Goal: Complete application form

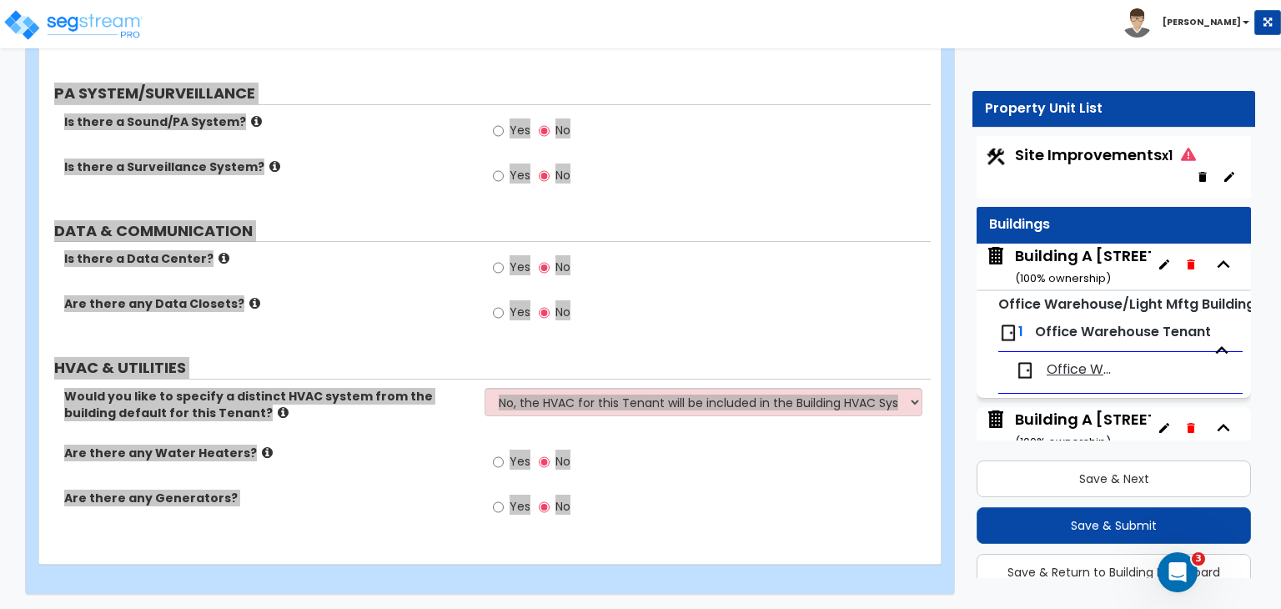
scroll to position [7, 0]
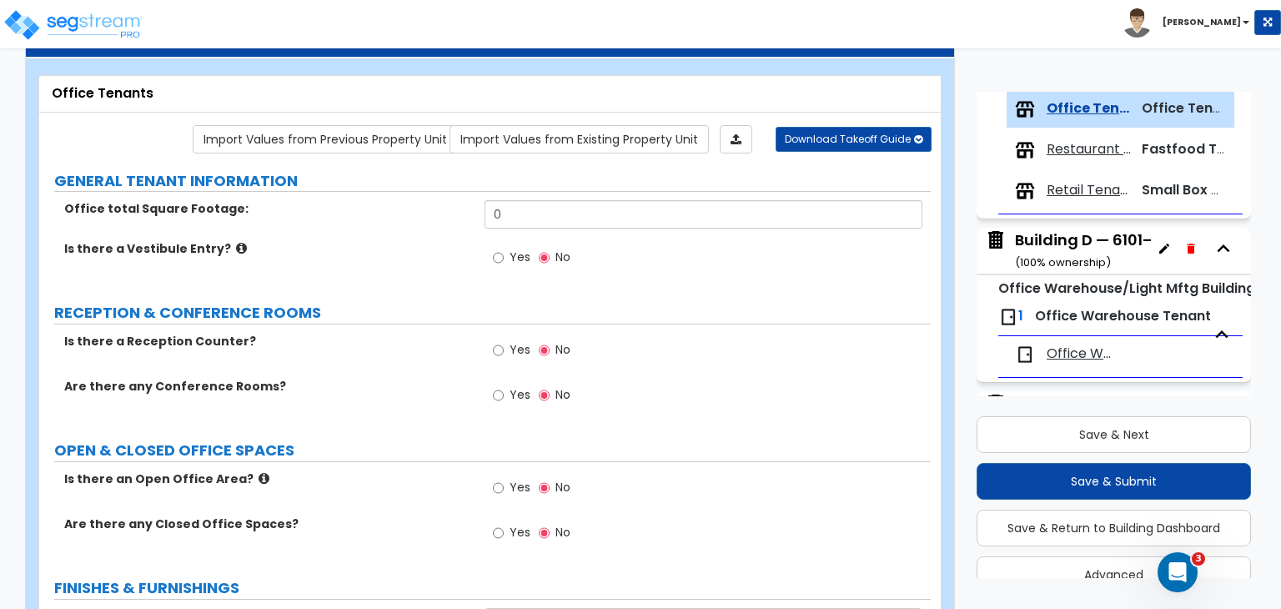
scroll to position [0, 0]
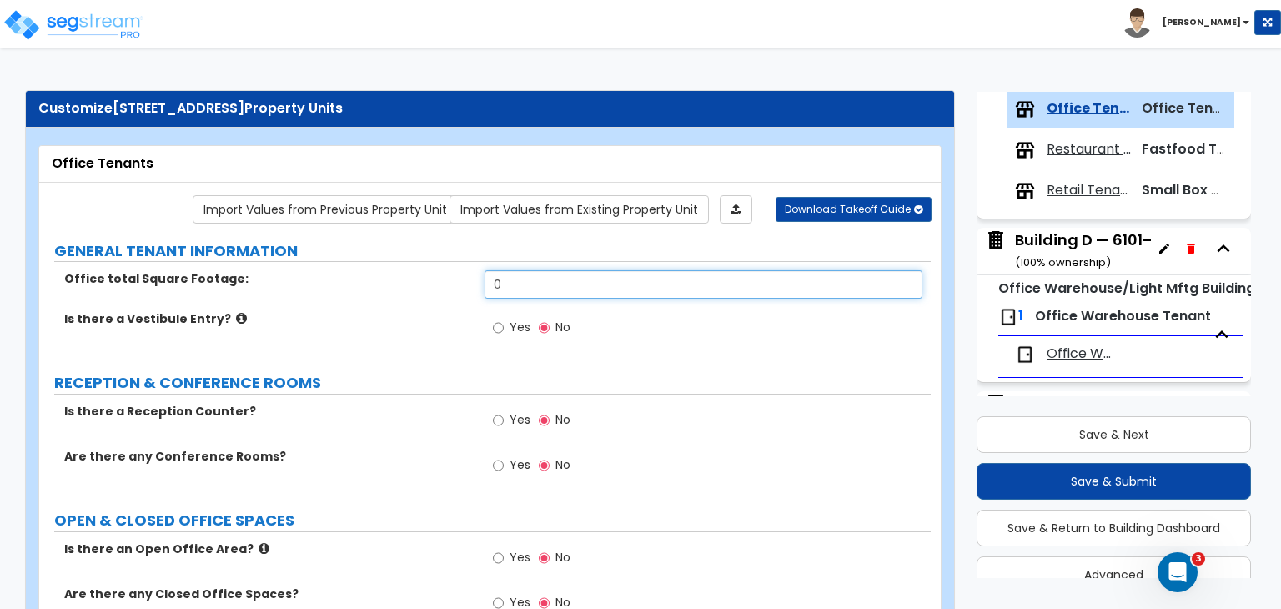
drag, startPoint x: 535, startPoint y: 279, endPoint x: 412, endPoint y: 286, distance: 123.7
click at [412, 286] on div "Office total Square Footage: 0" at bounding box center [485, 290] width 892 height 40
type input "9,100"
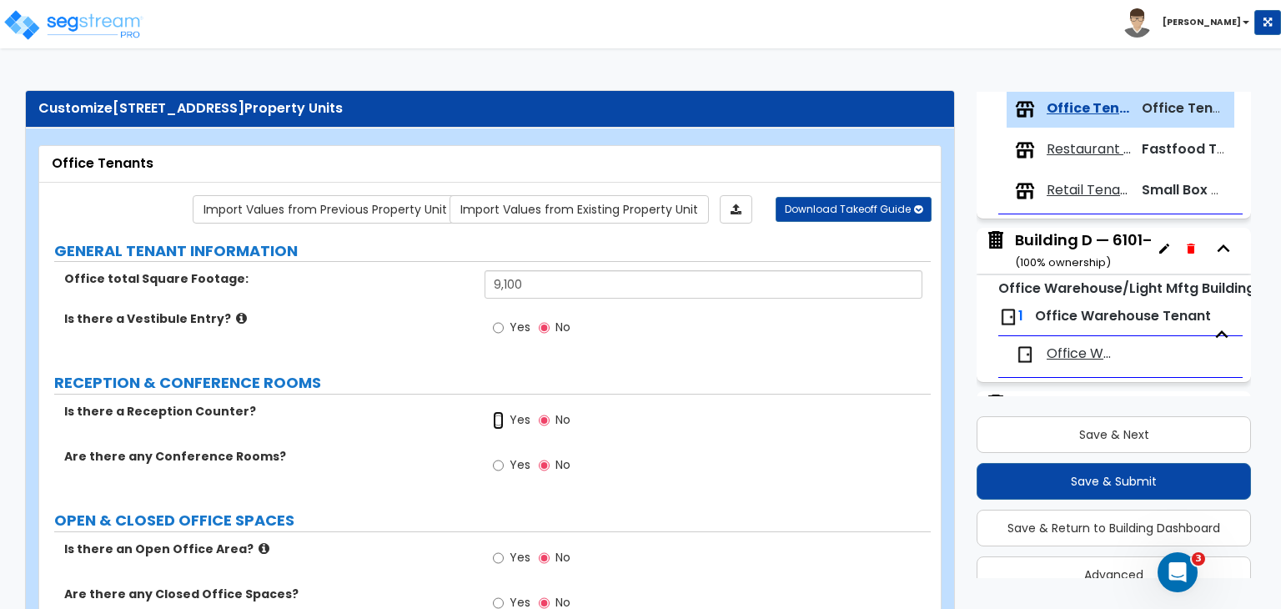
click at [499, 418] on input "Yes" at bounding box center [498, 420] width 11 height 18
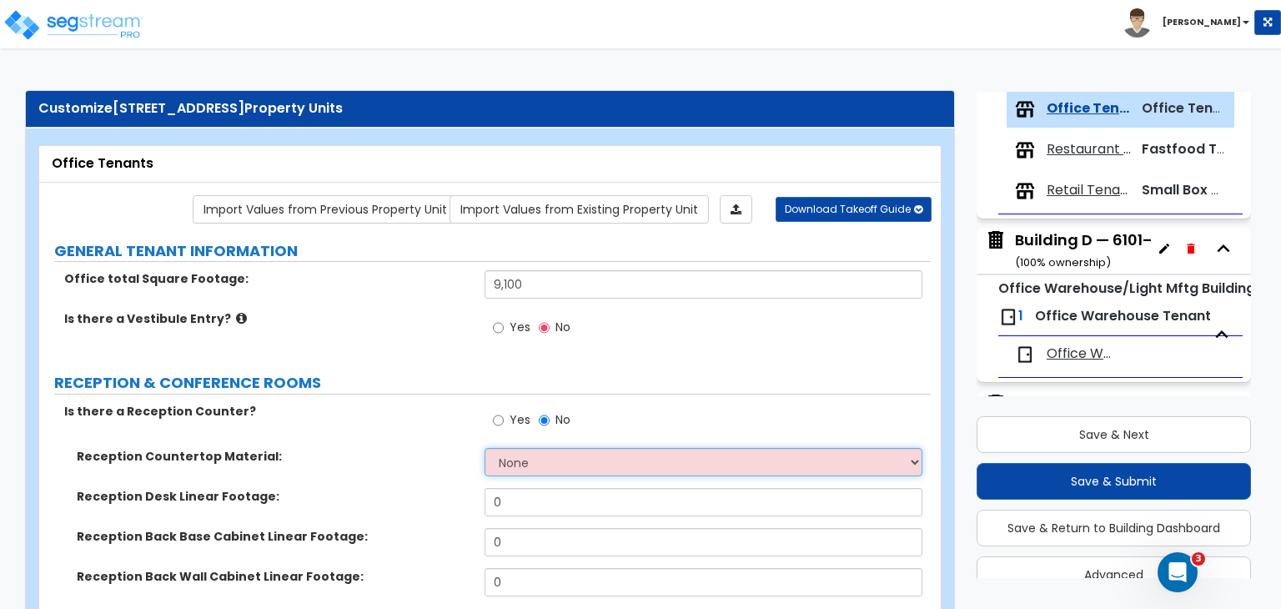
click at [517, 452] on select "None Plastic Laminate Solid Surface Stone Quartz Marble Tile Wood Stainless Ste…" at bounding box center [703, 462] width 437 height 28
select select "1"
click at [485, 448] on select "None Plastic Laminate Solid Surface Stone Quartz Marble Tile Wood Stainless Ste…" at bounding box center [703, 462] width 437 height 28
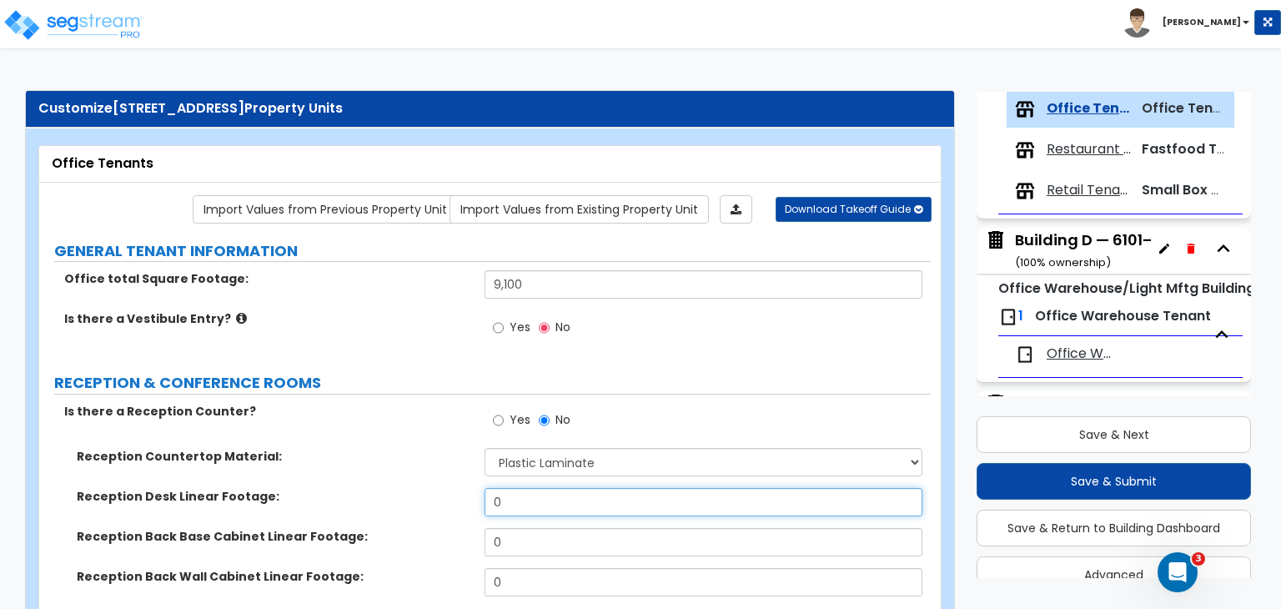
drag, startPoint x: 520, startPoint y: 497, endPoint x: 484, endPoint y: 497, distance: 36.7
click at [484, 497] on div "Reception Desk Linear Footage: 0" at bounding box center [485, 508] width 892 height 40
type input "24"
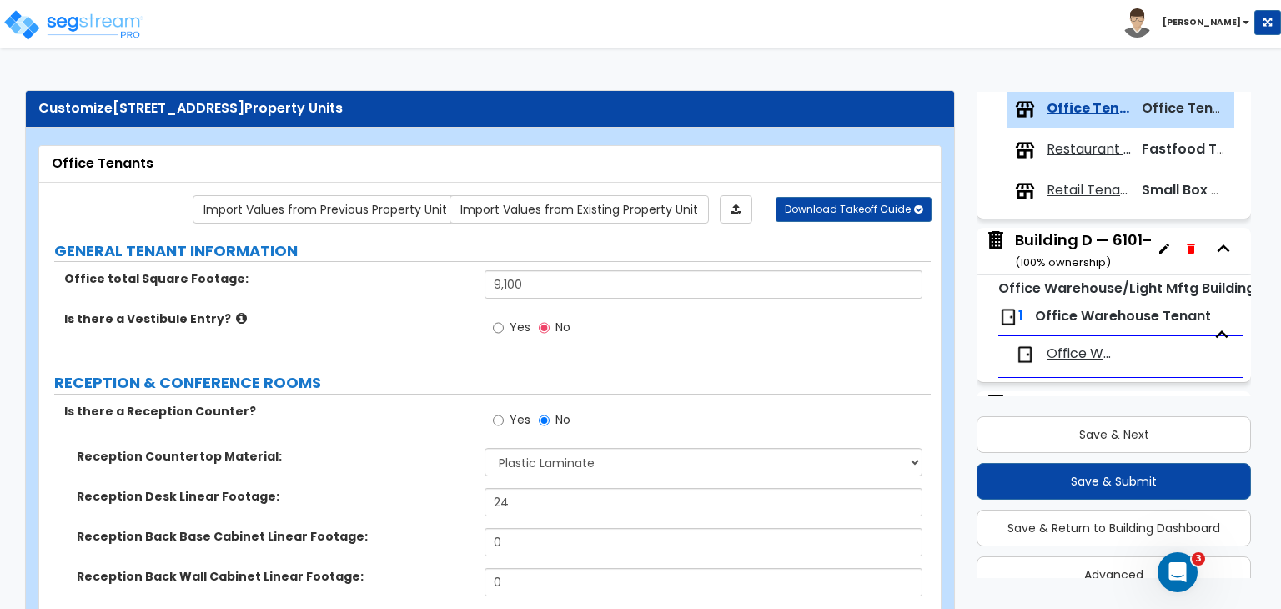
click at [419, 465] on div "Reception Countertop Material: None Plastic Laminate Solid Surface Stone Quartz…" at bounding box center [485, 468] width 892 height 40
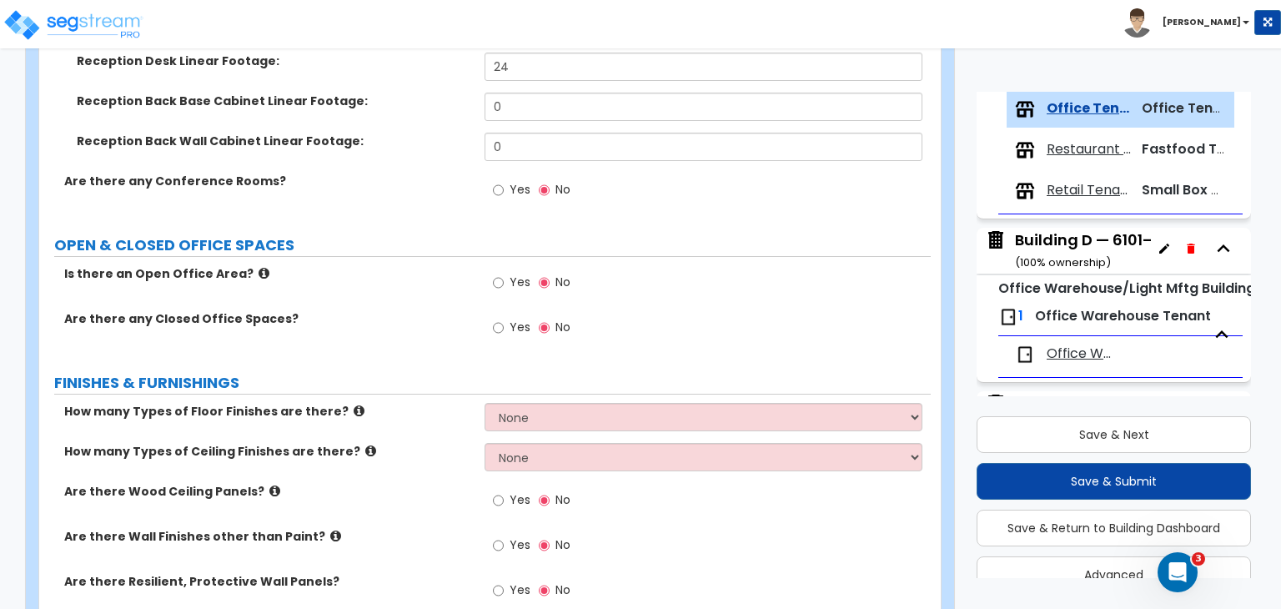
scroll to position [436, 0]
click at [495, 324] on input "Yes" at bounding box center [498, 327] width 11 height 18
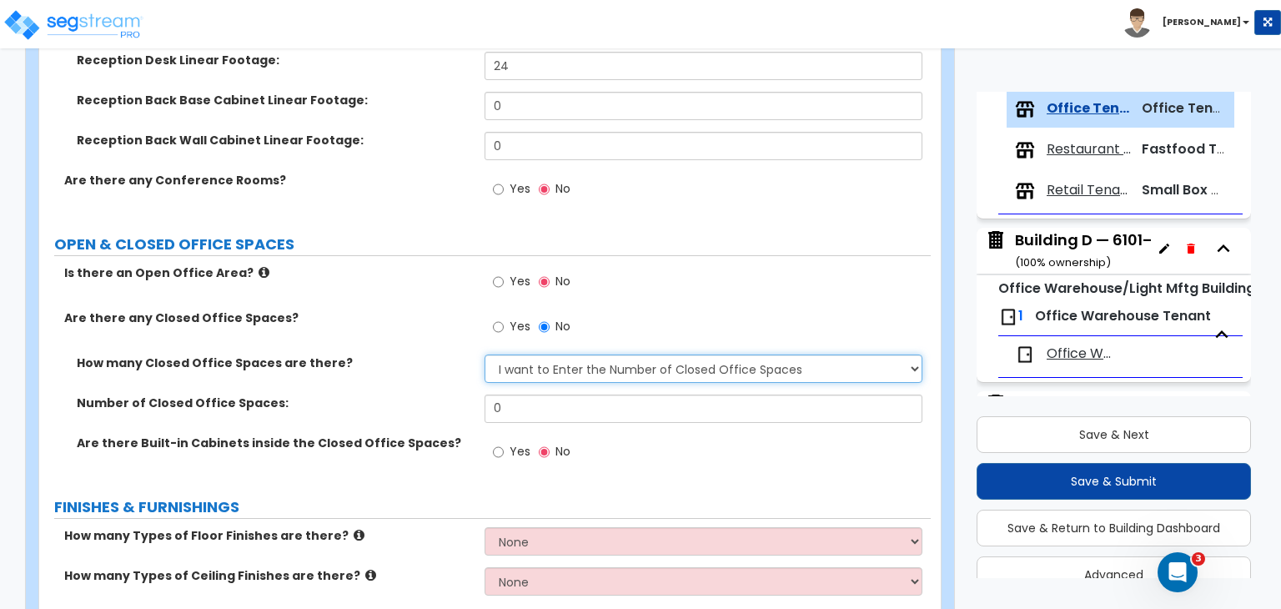
click at [530, 368] on select "I Don’t Know - Please Estimate for me I want to Enter the Number of Closed Offi…" at bounding box center [703, 368] width 437 height 28
select select "0"
click at [485, 354] on select "I Don’t Know - Please Estimate for me I want to Enter the Number of Closed Offi…" at bounding box center [703, 368] width 437 height 28
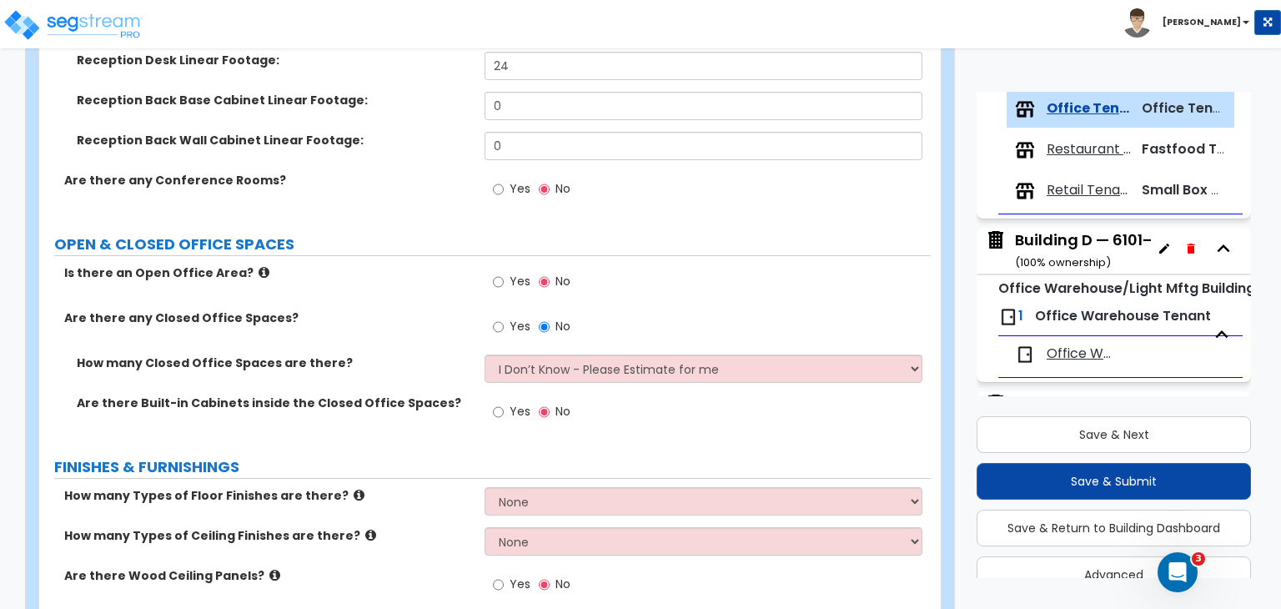
click at [446, 381] on div "How many Closed Office Spaces are there? I Don’t Know - Please Estimate for me …" at bounding box center [485, 374] width 892 height 40
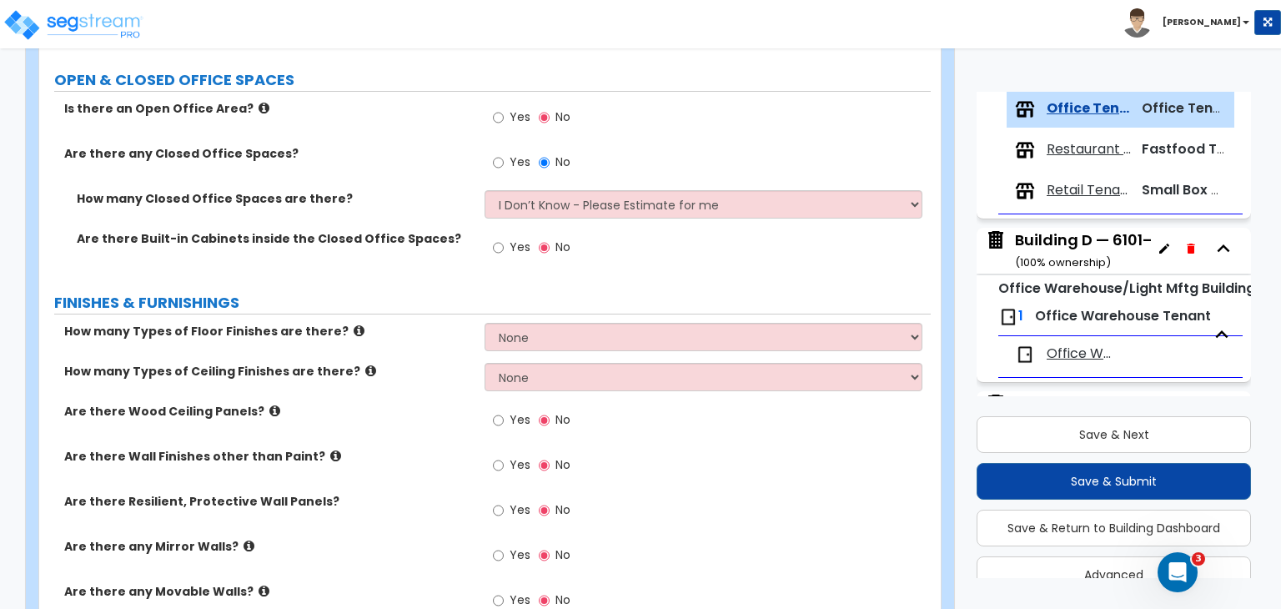
scroll to position [600, 0]
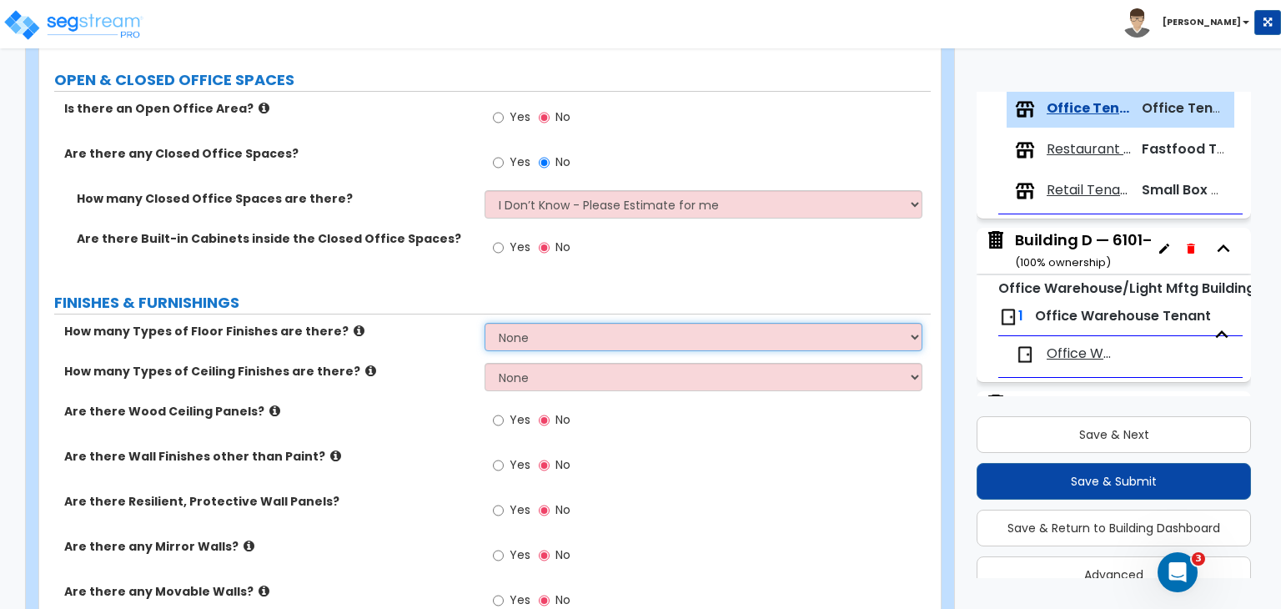
click at [540, 336] on select "None 1 2 3 4" at bounding box center [703, 337] width 437 height 28
select select "3"
click at [485, 323] on select "None 1 2 3 4" at bounding box center [703, 337] width 437 height 28
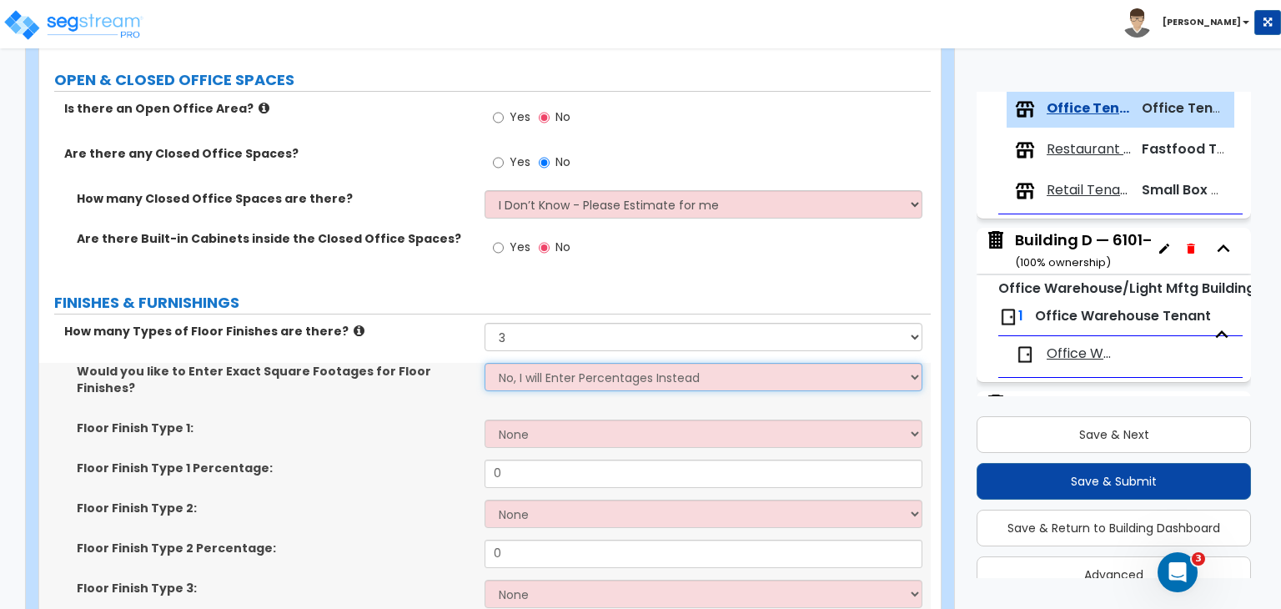
click at [534, 376] on select "No, I will Enter Percentages Instead Yes, I will Enter Exact Square Footages" at bounding box center [703, 377] width 437 height 28
click at [485, 363] on select "No, I will Enter Percentages Instead Yes, I will Enter Exact Square Footages" at bounding box center [703, 377] width 437 height 28
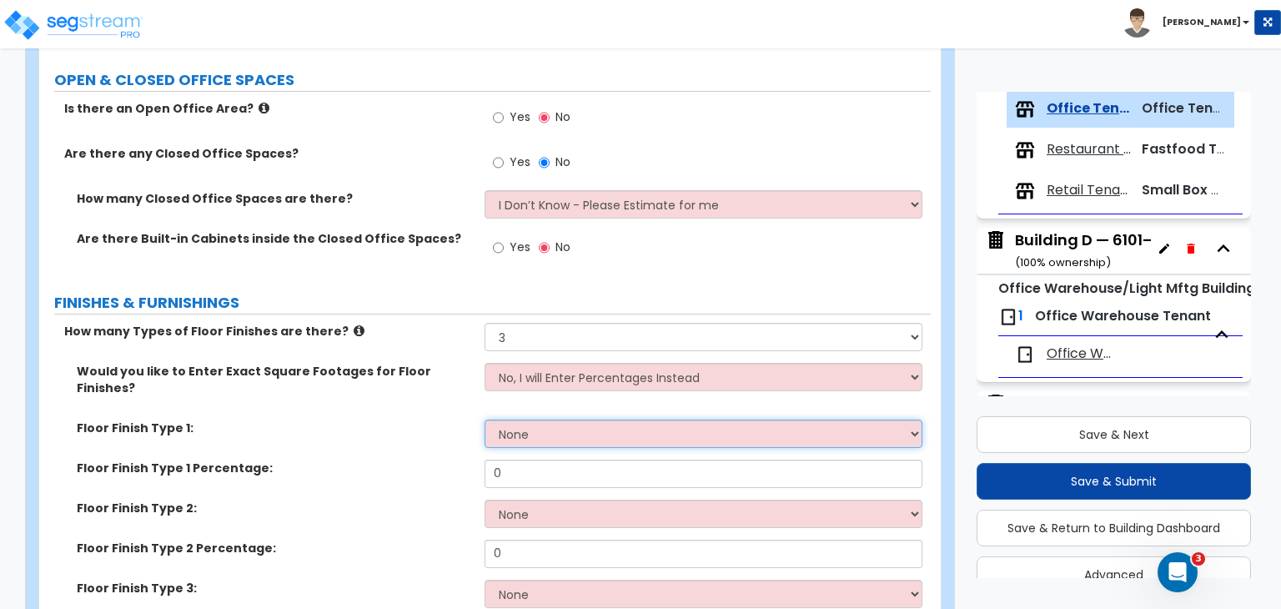
click at [544, 419] on select "None Tile Flooring Hardwood Flooring Resilient Laminate Flooring VCT Flooring S…" at bounding box center [703, 433] width 437 height 28
select select "5"
click at [485, 419] on select "None Tile Flooring Hardwood Flooring Resilient Laminate Flooring VCT Flooring S…" at bounding box center [703, 433] width 437 height 28
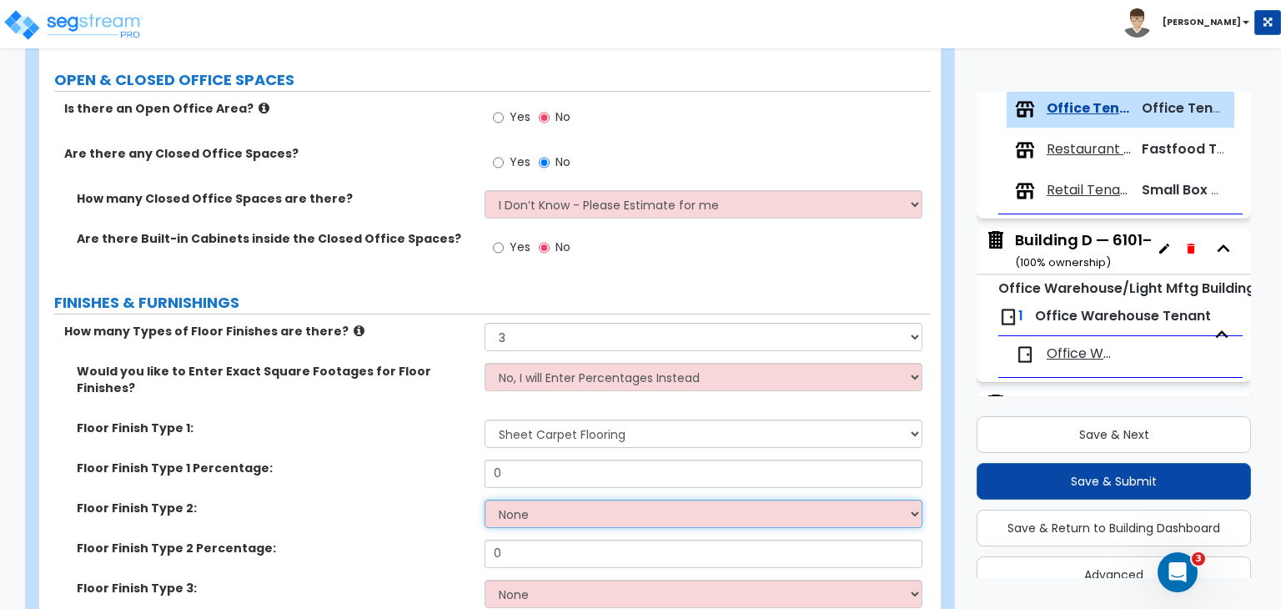
click at [548, 500] on select "None Tile Flooring Hardwood Flooring Resilient Laminate Flooring VCT Flooring S…" at bounding box center [703, 514] width 437 height 28
select select "4"
click at [485, 500] on select "None Tile Flooring Hardwood Flooring Resilient Laminate Flooring VCT Flooring S…" at bounding box center [703, 514] width 437 height 28
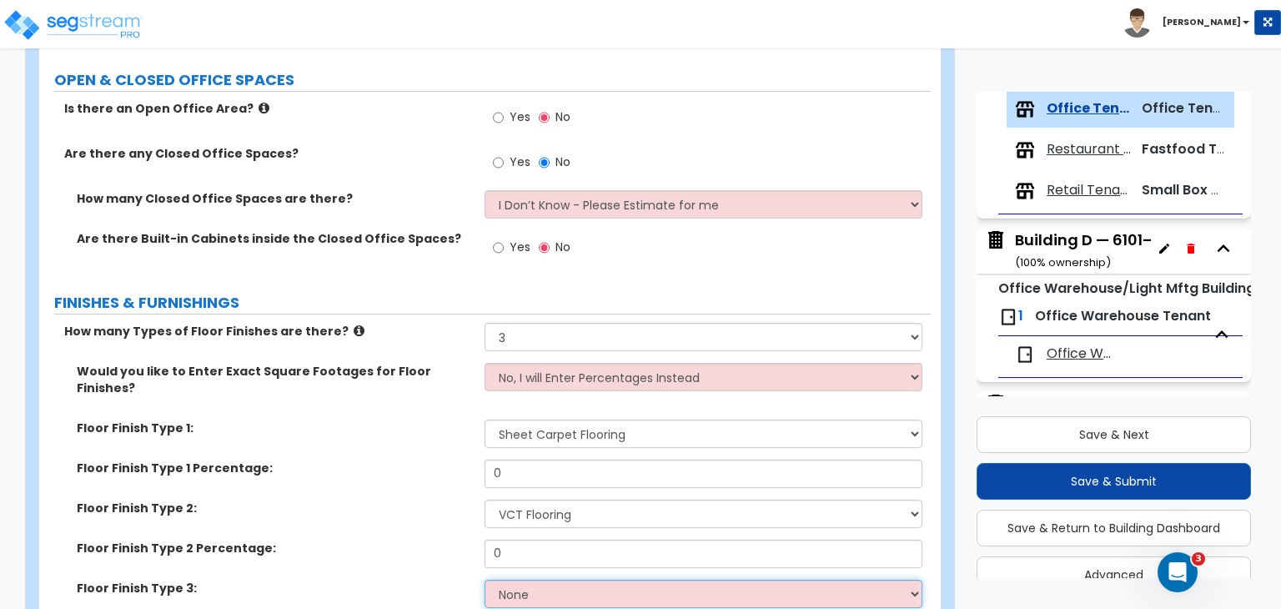
click at [555, 580] on select "None Tile Flooring Hardwood Flooring Resilient Laminate Flooring VCT Flooring S…" at bounding box center [703, 594] width 437 height 28
select select "3"
click at [485, 580] on select "None Tile Flooring Hardwood Flooring Resilient Laminate Flooring VCT Flooring S…" at bounding box center [703, 594] width 437 height 28
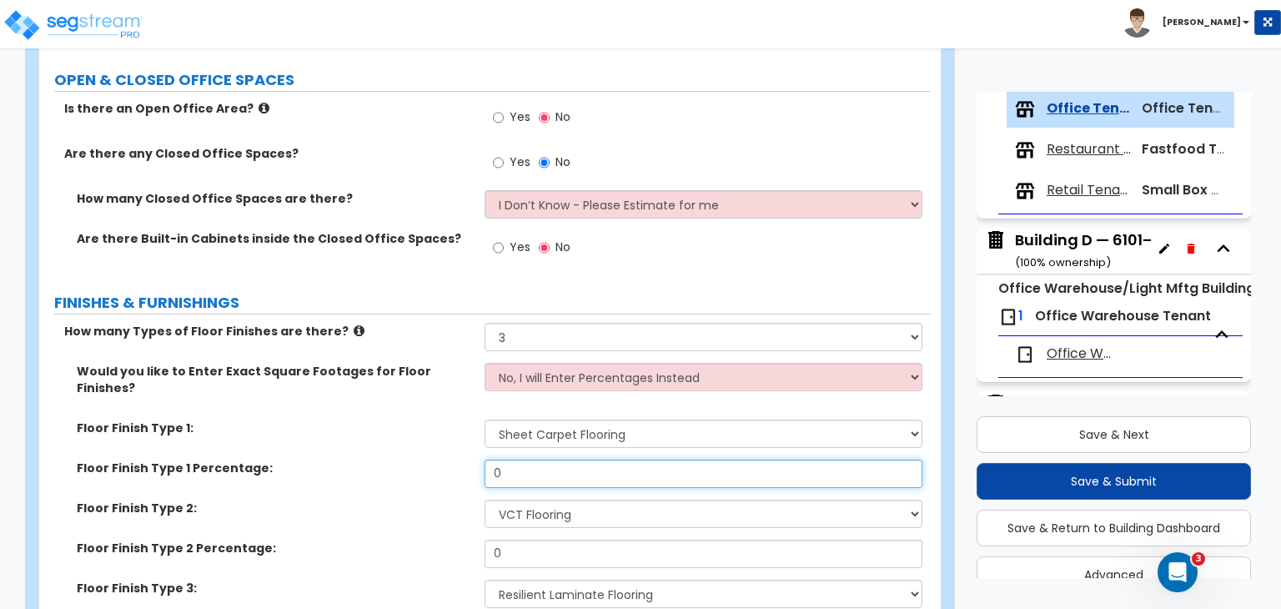
drag, startPoint x: 517, startPoint y: 451, endPoint x: 389, endPoint y: 445, distance: 127.8
click at [389, 460] on div "Floor Finish Type 1 Percentage: 0" at bounding box center [485, 480] width 892 height 40
type input "60"
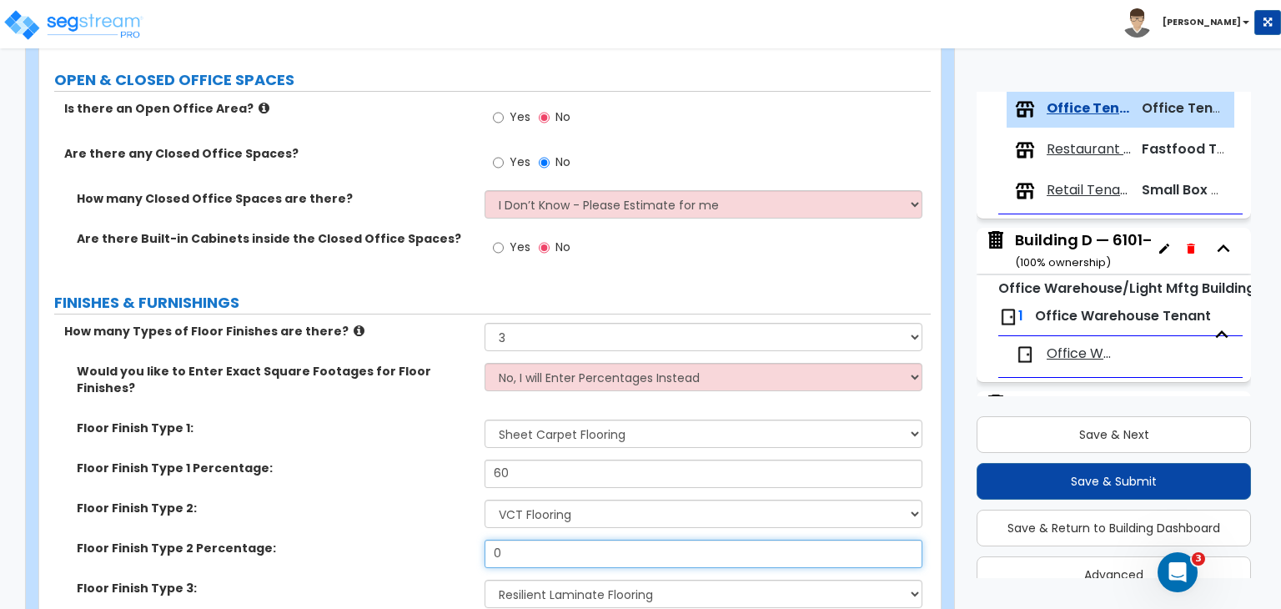
drag, startPoint x: 531, startPoint y: 525, endPoint x: 304, endPoint y: 533, distance: 227.8
click at [304, 540] on div "Floor Finish Type 2 Percentage: 0" at bounding box center [485, 560] width 892 height 40
type input "30"
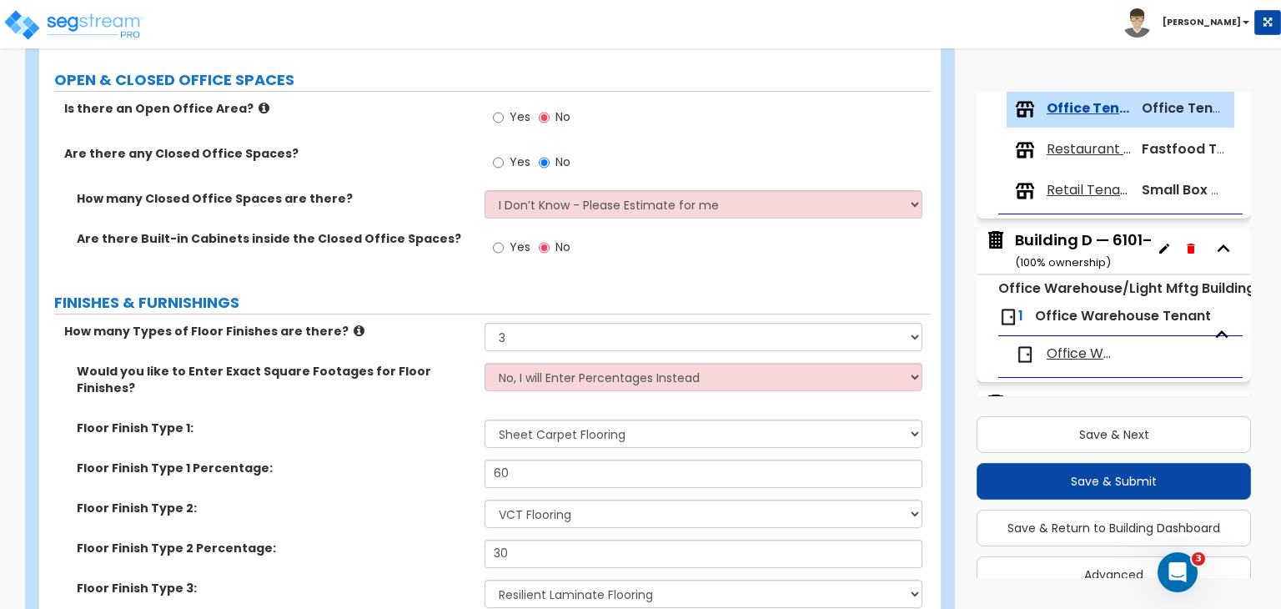
click at [347, 500] on div "Floor Finish Type 2: None Tile Flooring Hardwood Flooring Resilient Laminate Fl…" at bounding box center [485, 520] width 892 height 40
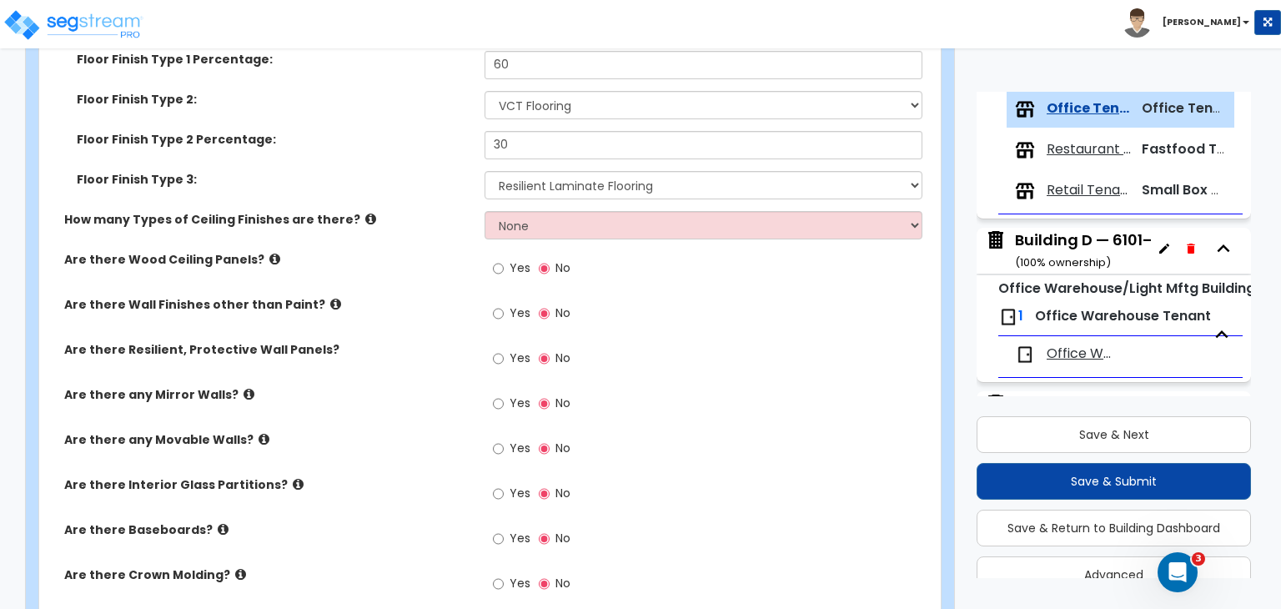
scroll to position [1010, 0]
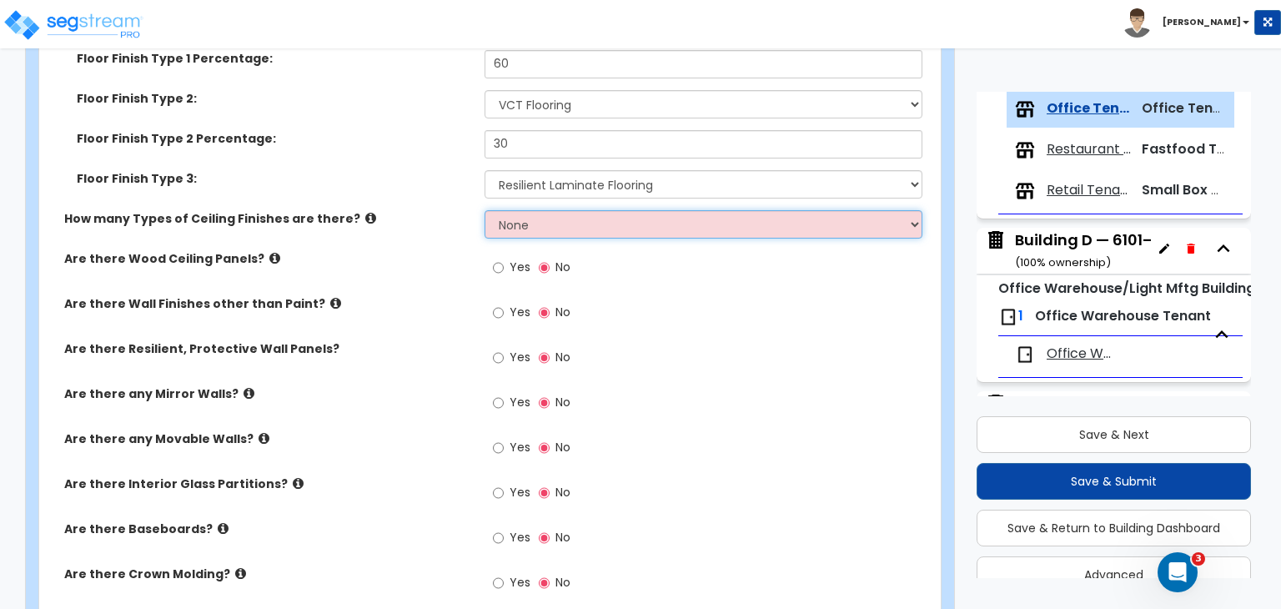
click at [496, 210] on select "None 1 2 3" at bounding box center [703, 224] width 437 height 28
select select "1"
click at [485, 210] on select "None 1 2 3" at bounding box center [703, 224] width 437 height 28
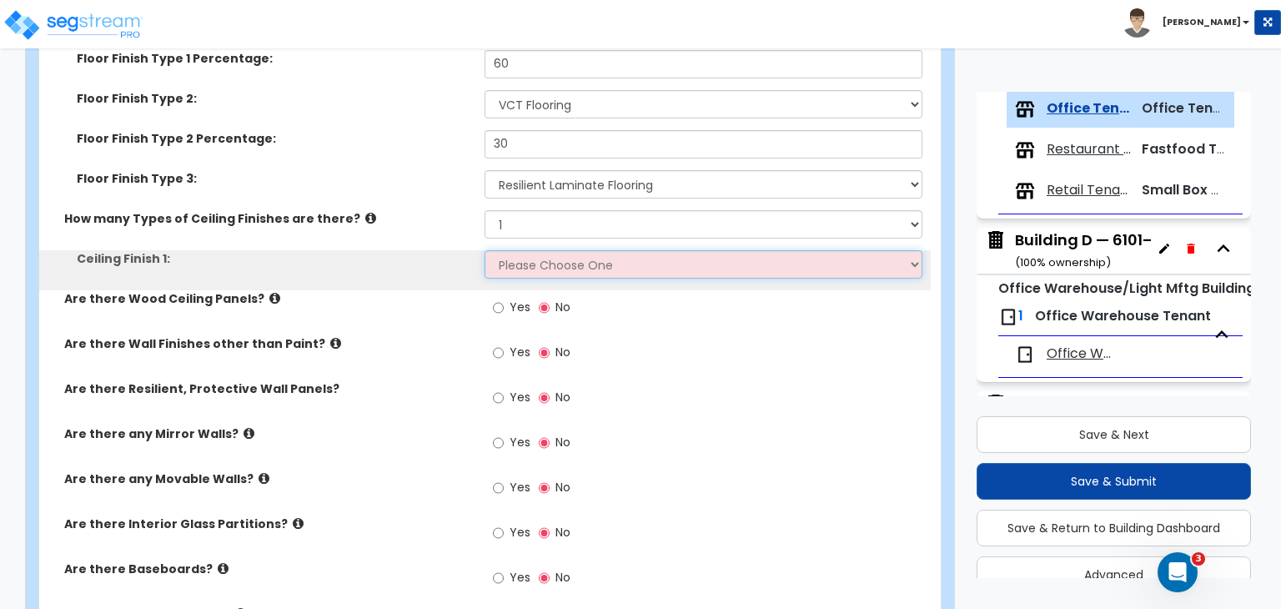
click at [544, 250] on select "Please Choose One Drop Ceiling Open Ceiling Drywall Ceiling" at bounding box center [703, 264] width 437 height 28
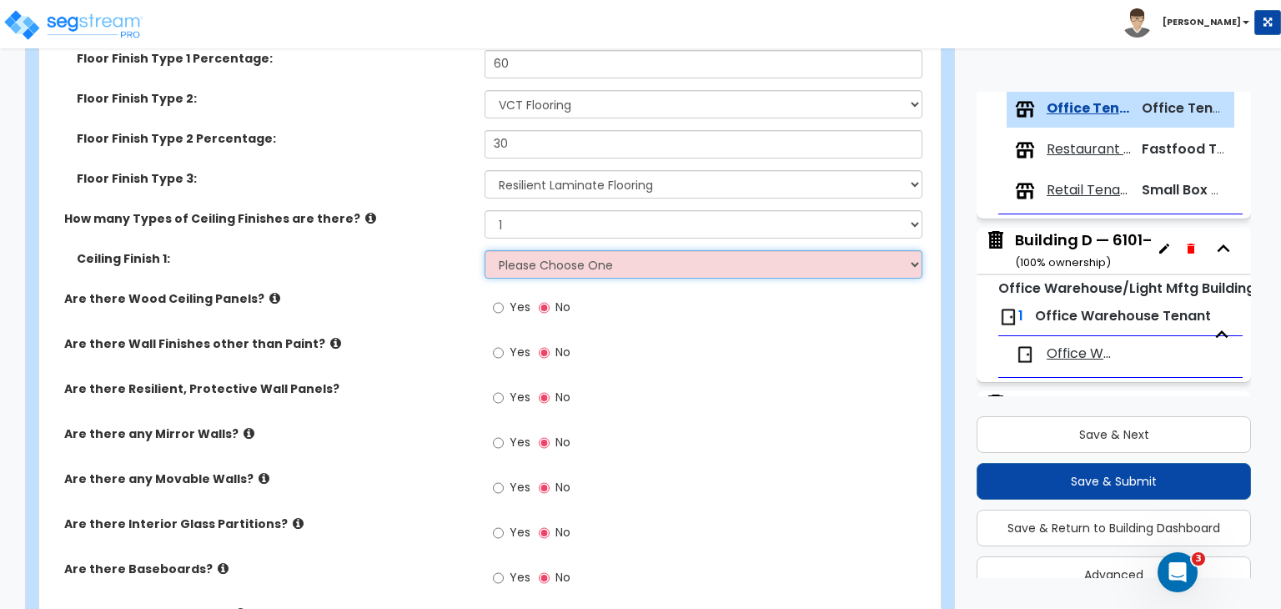
select select "1"
click at [485, 250] on select "Please Choose One Drop Ceiling Open Ceiling Drywall Ceiling" at bounding box center [703, 264] width 437 height 28
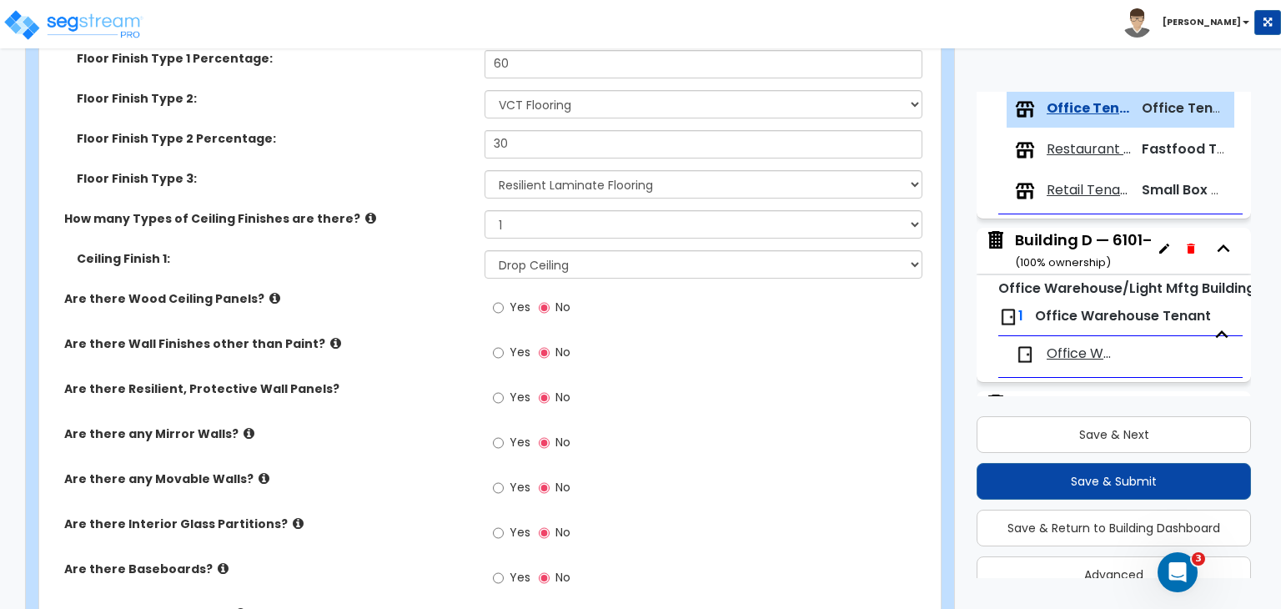
click at [430, 290] on label "Are there Wood Ceiling Panels?" at bounding box center [268, 298] width 408 height 17
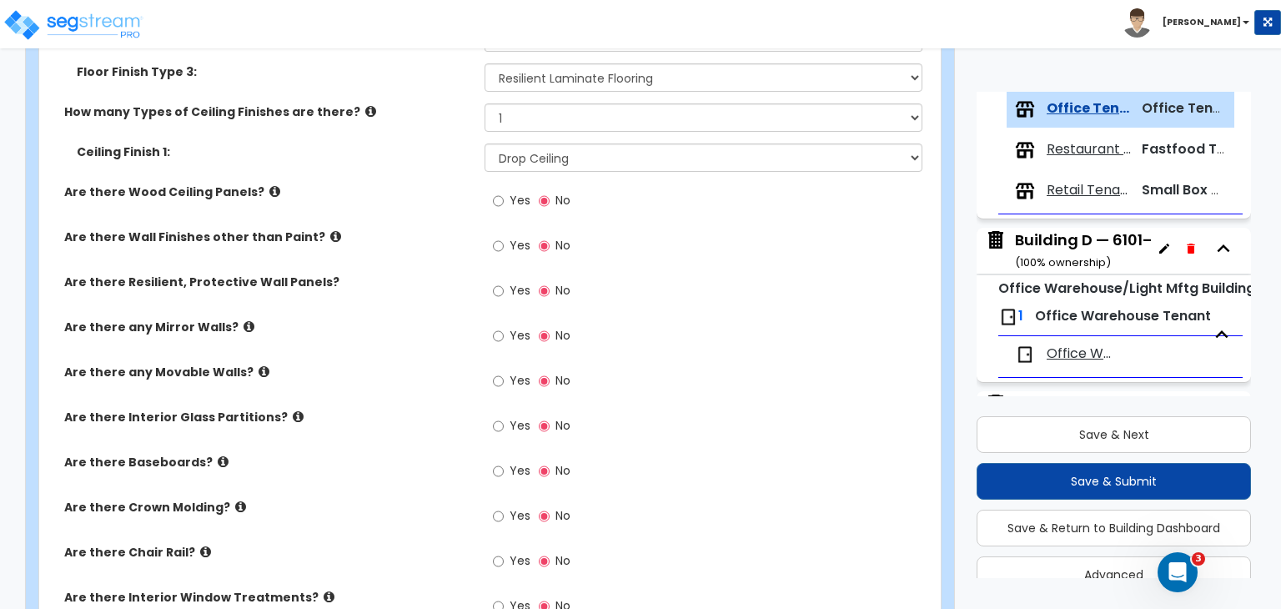
scroll to position [1118, 0]
click at [500, 461] on input "Yes" at bounding box center [498, 470] width 11 height 18
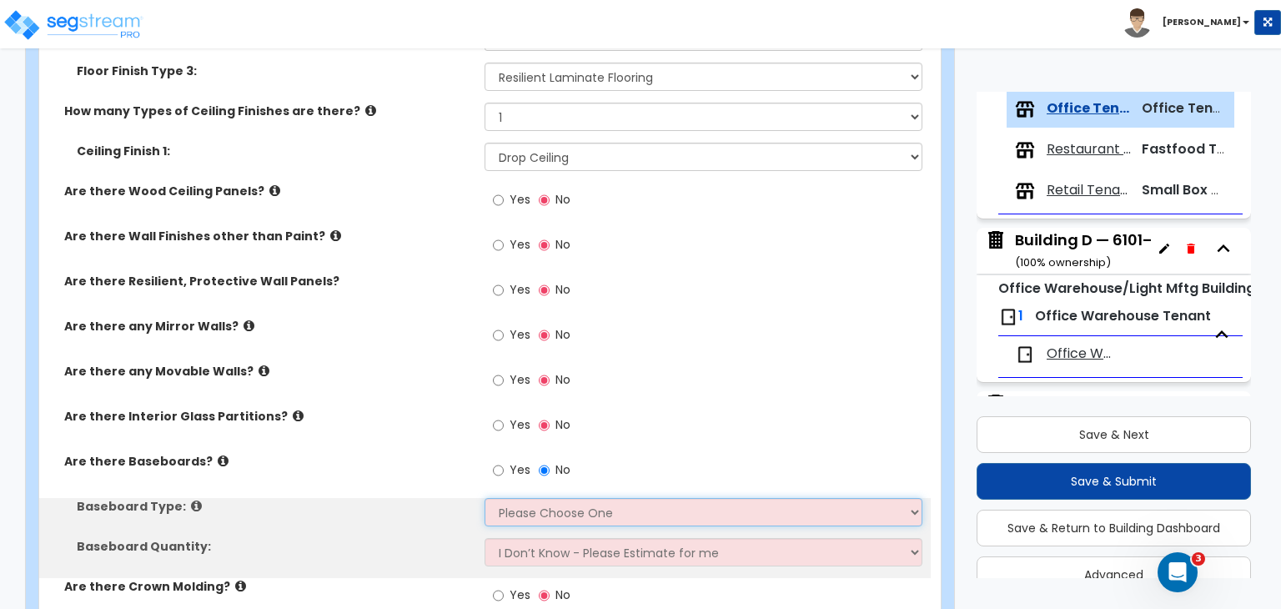
click at [528, 498] on select "Please Choose One Wood Vinyl Carpet Tile" at bounding box center [703, 512] width 437 height 28
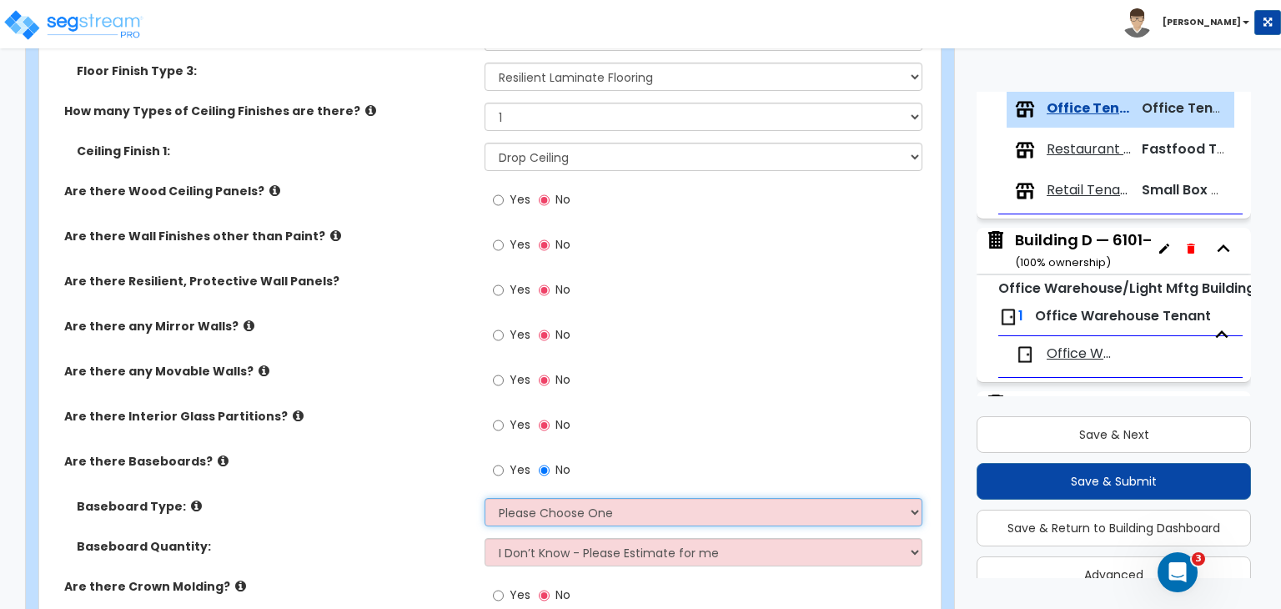
select select "2"
click at [485, 498] on select "Please Choose One Wood Vinyl Carpet Tile" at bounding box center [703, 512] width 437 height 28
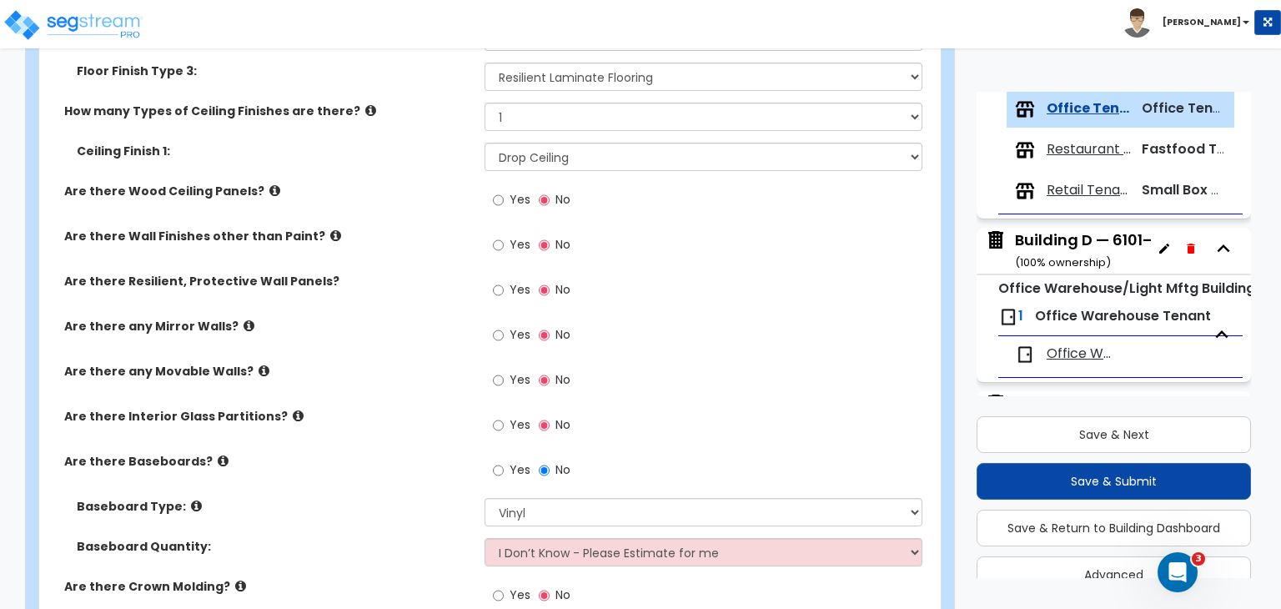
click at [404, 453] on label "Are there Baseboards?" at bounding box center [268, 461] width 408 height 17
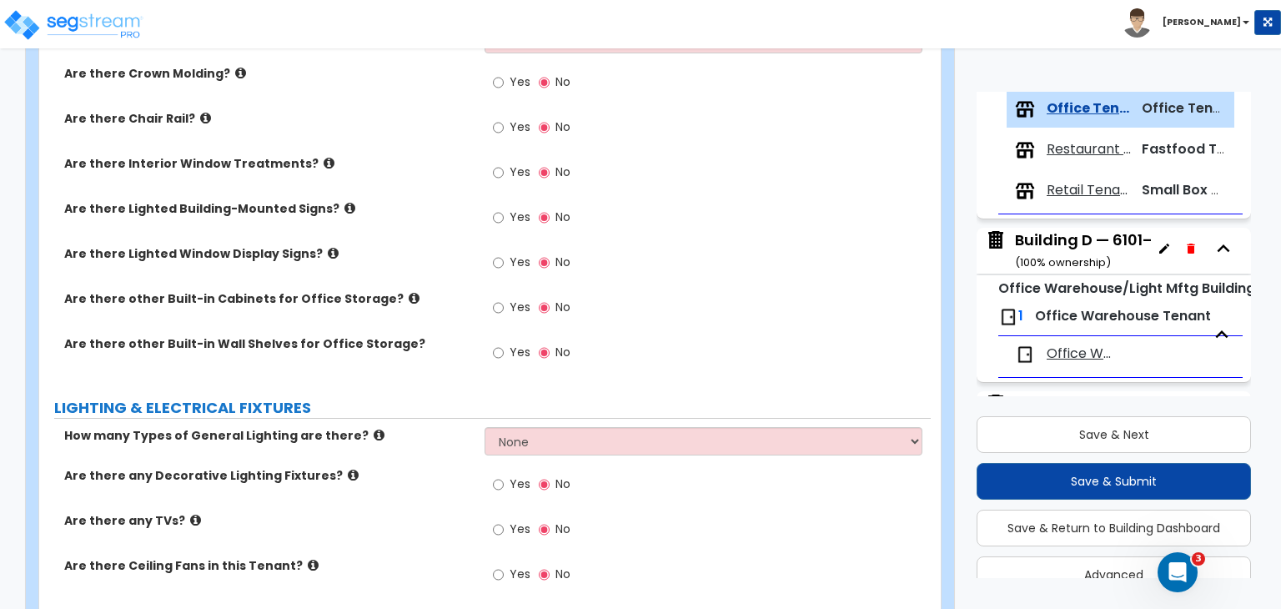
scroll to position [1675, 0]
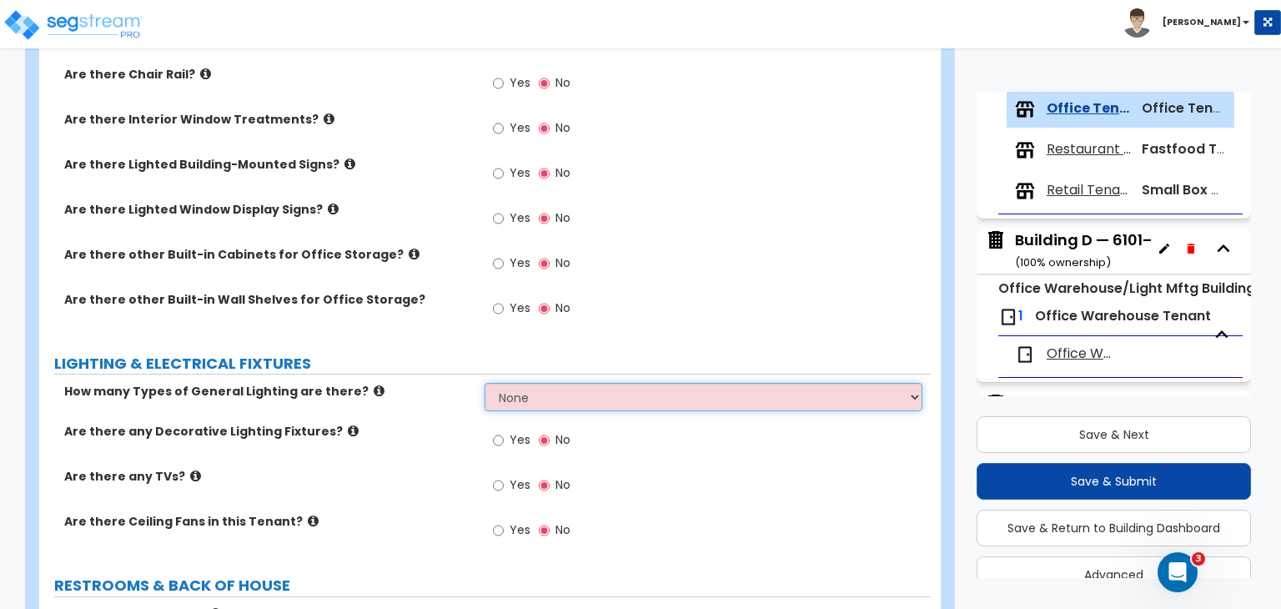
click at [510, 383] on select "None 1 2 3" at bounding box center [703, 397] width 437 height 28
select select "1"
click at [485, 383] on select "None 1 2 3" at bounding box center [703, 397] width 437 height 28
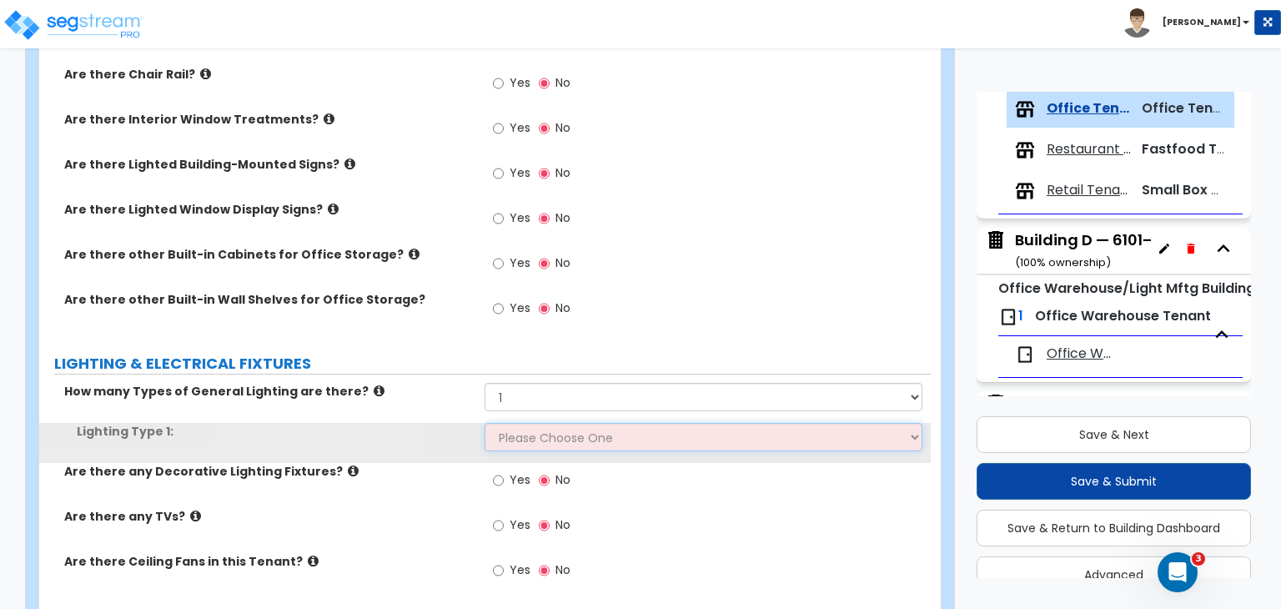
click at [525, 423] on select "Please Choose One LED Surface-Mounted LED Recessed Fluorescent Surface-Mounted …" at bounding box center [703, 437] width 437 height 28
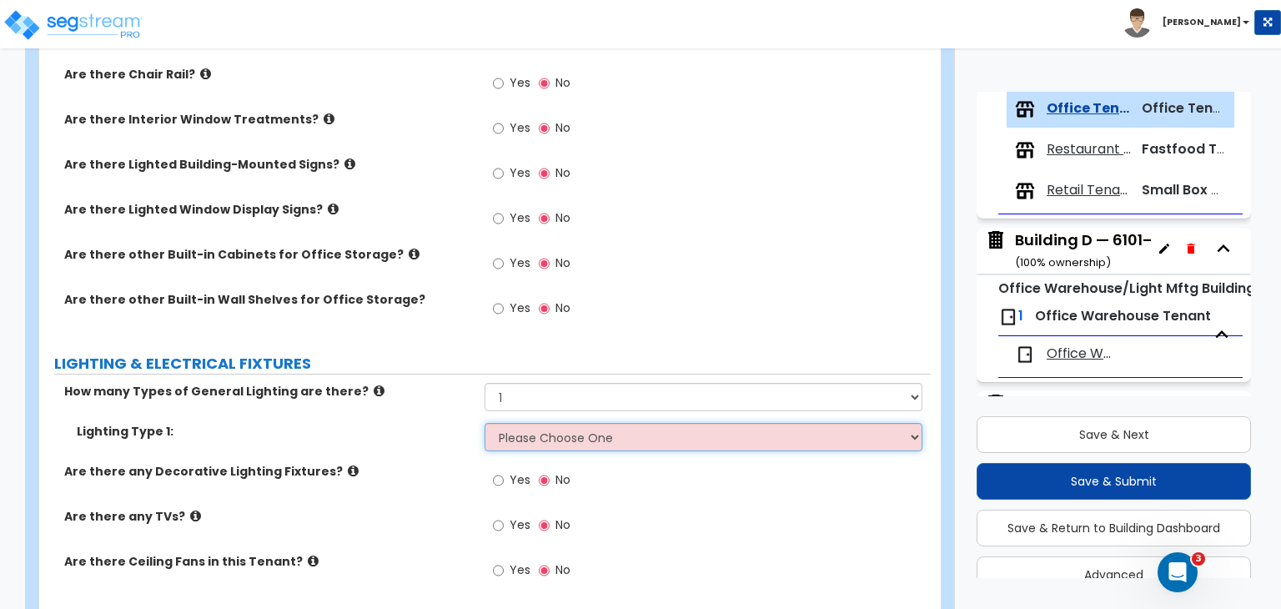
select select "4"
click at [485, 423] on select "Please Choose One LED Surface-Mounted LED Recessed Fluorescent Surface-Mounted …" at bounding box center [703, 437] width 437 height 28
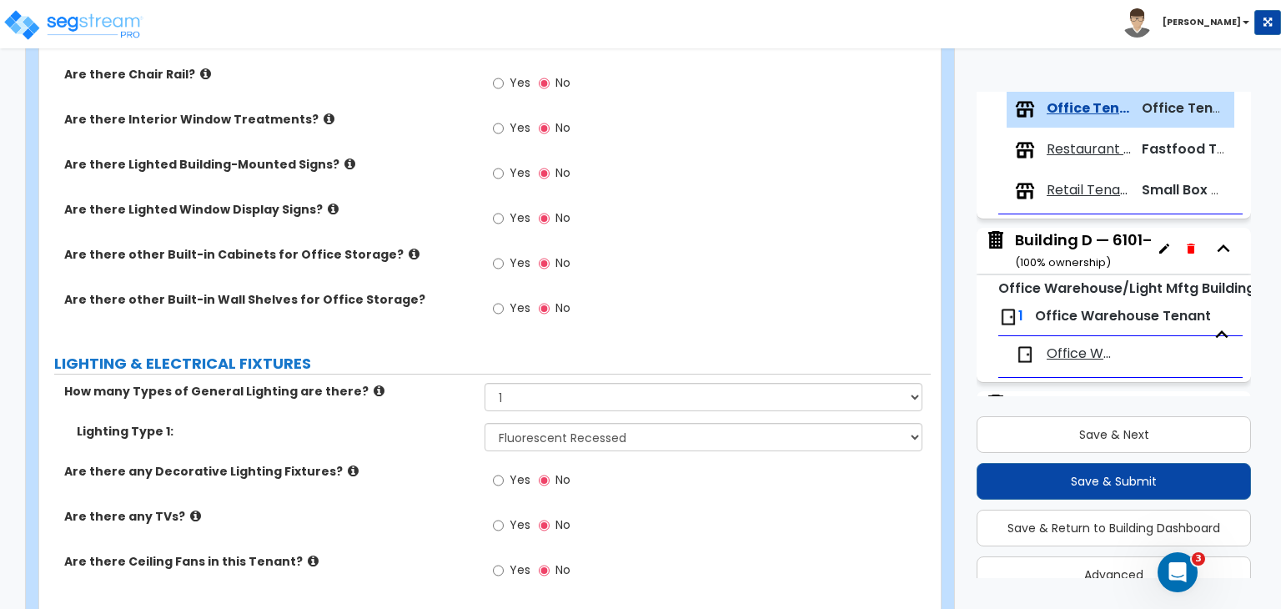
click at [415, 470] on div "Are there any Decorative Lighting Fixtures? Yes No" at bounding box center [485, 485] width 892 height 45
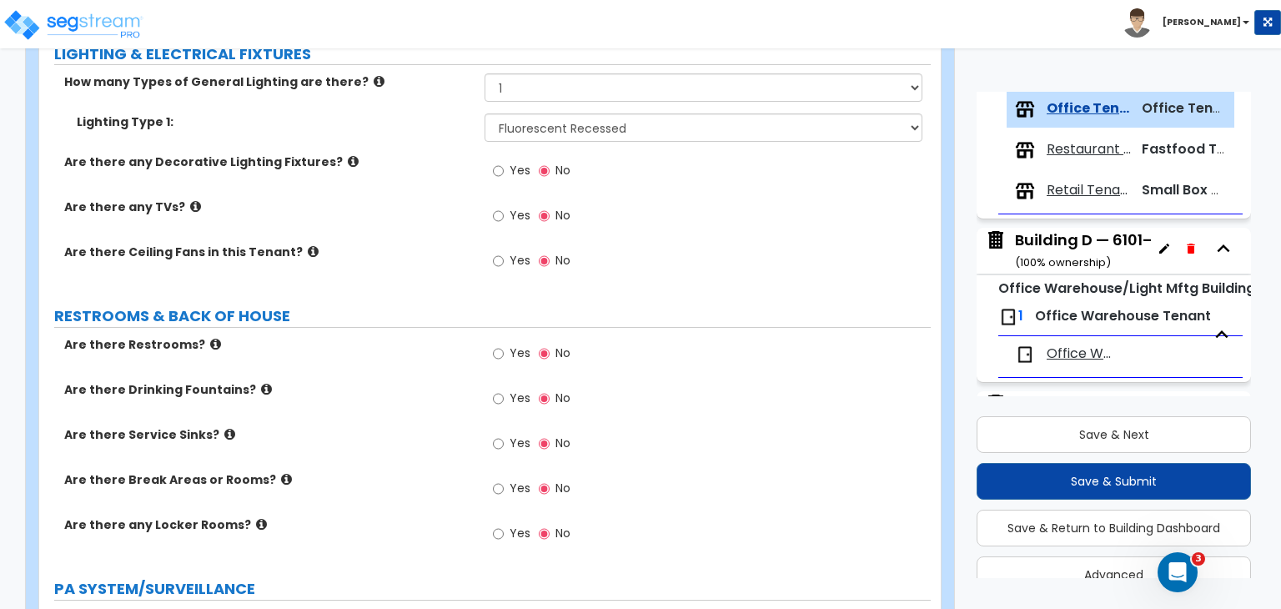
scroll to position [1985, 0]
click at [497, 344] on input "Yes" at bounding box center [498, 353] width 11 height 18
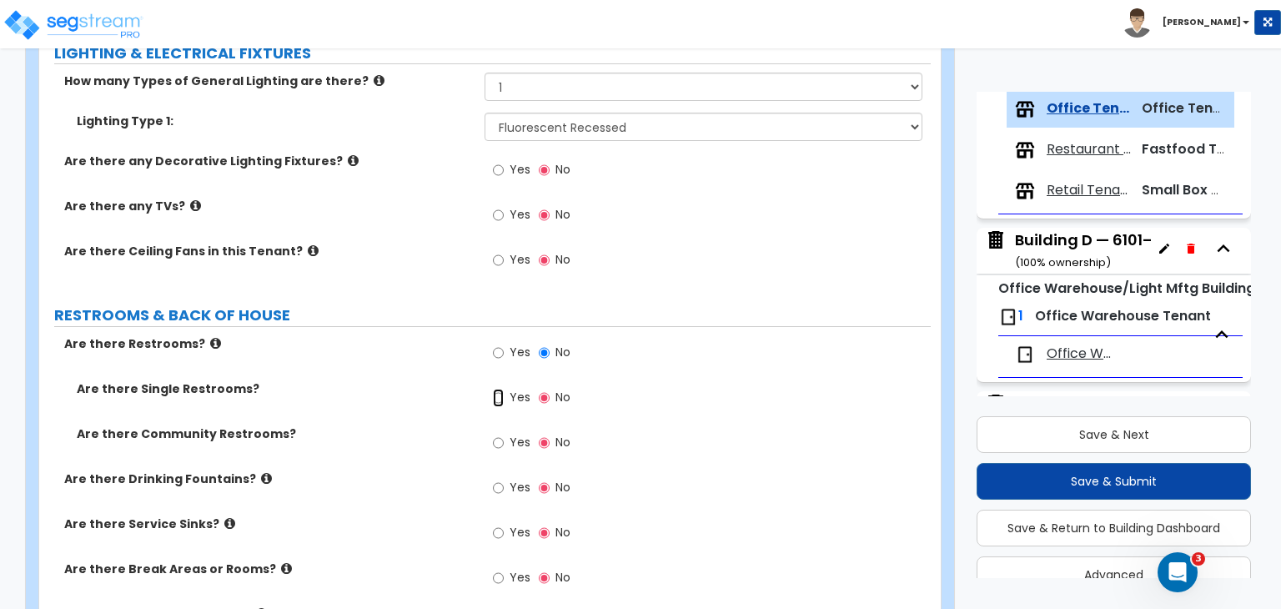
click at [500, 389] on input "Yes" at bounding box center [498, 398] width 11 height 18
radio input "true"
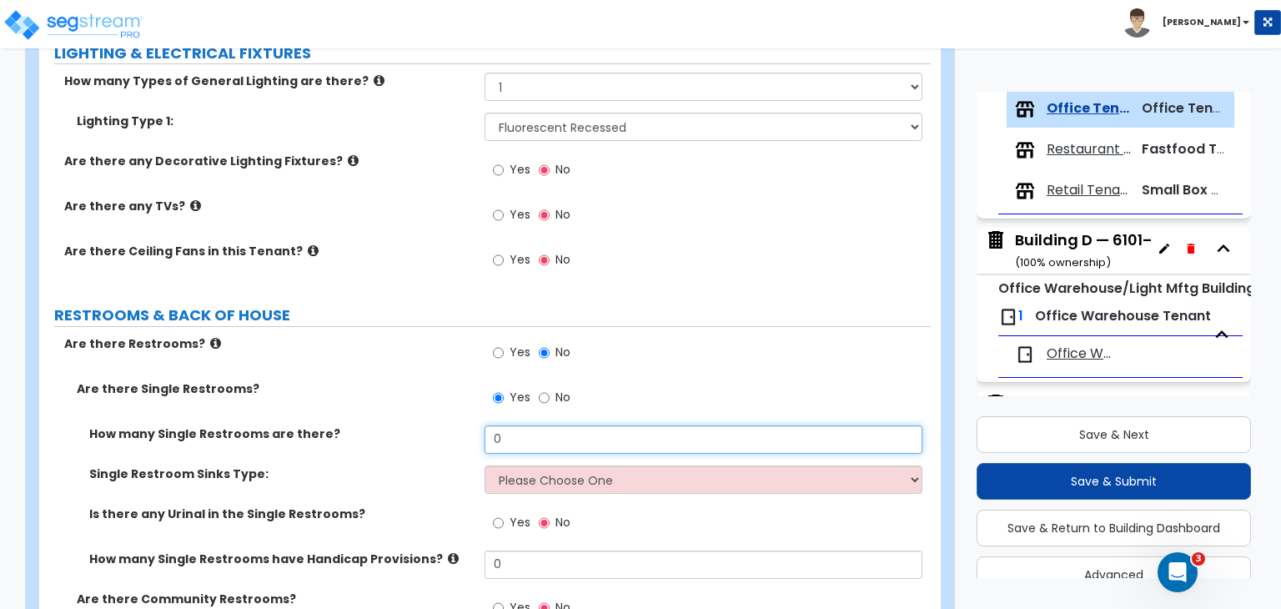
drag, startPoint x: 525, startPoint y: 424, endPoint x: 444, endPoint y: 421, distance: 81.0
click at [444, 425] on div "How many Single Restrooms are there? 0" at bounding box center [485, 445] width 892 height 40
type input "6"
click at [535, 465] on select "Please Choose One Wall-mounted Vanity-mounted" at bounding box center [703, 479] width 437 height 28
select select "1"
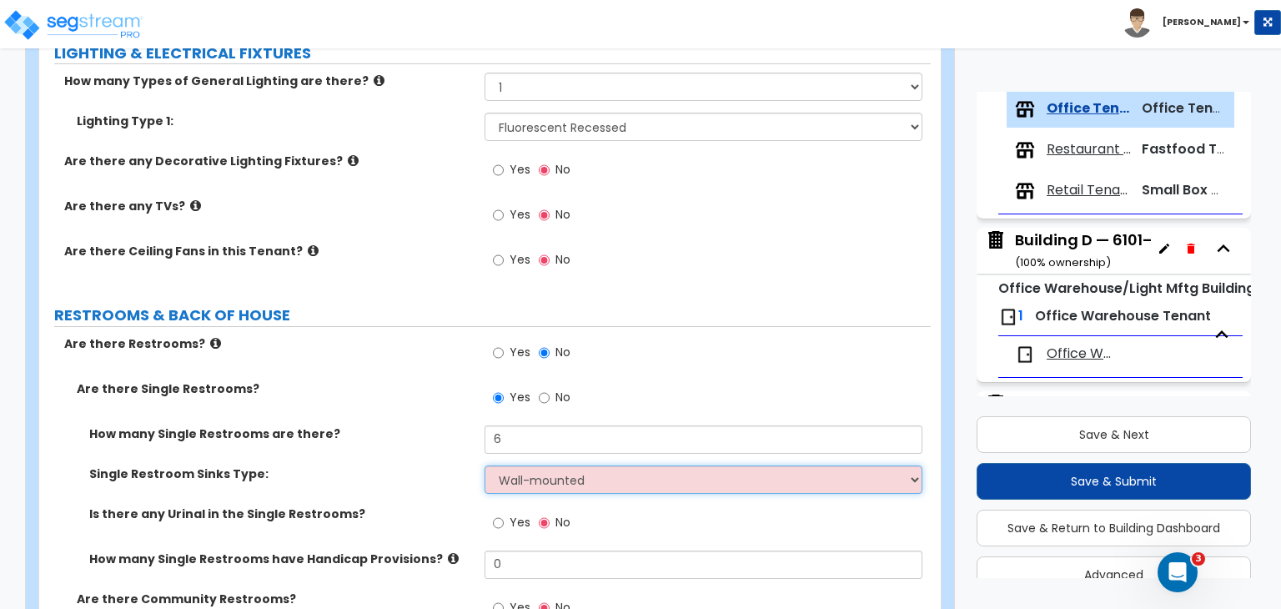
click at [485, 465] on select "Please Choose One Wall-mounted Vanity-mounted" at bounding box center [703, 479] width 437 height 28
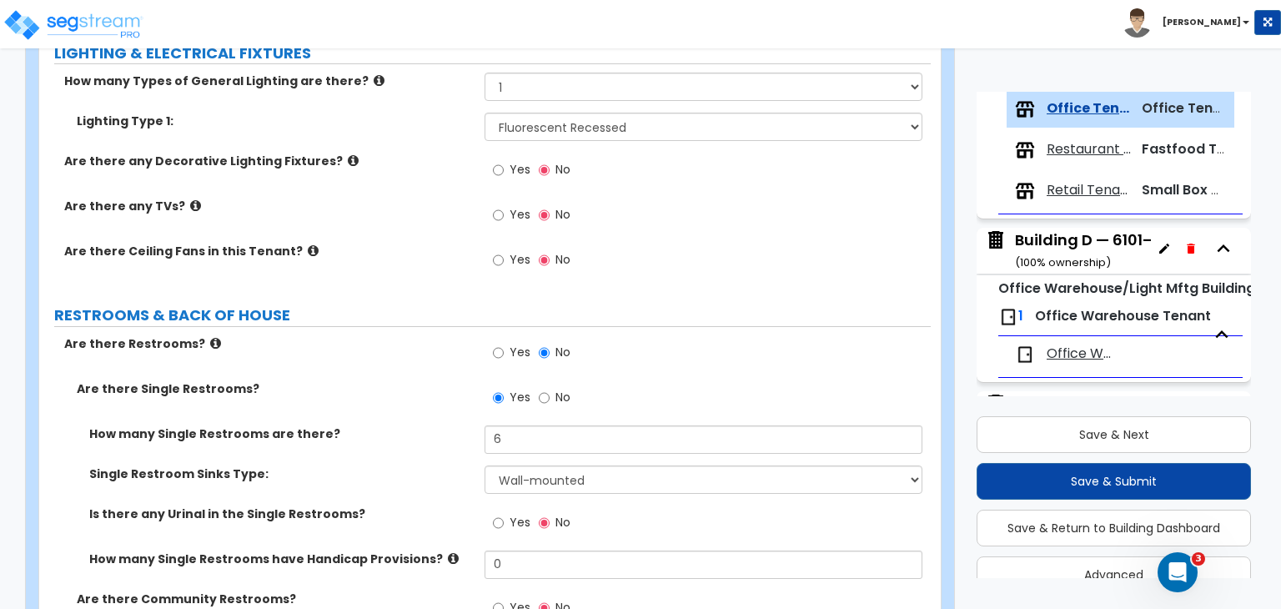
click at [429, 465] on label "Single Restroom Sinks Type:" at bounding box center [280, 473] width 383 height 17
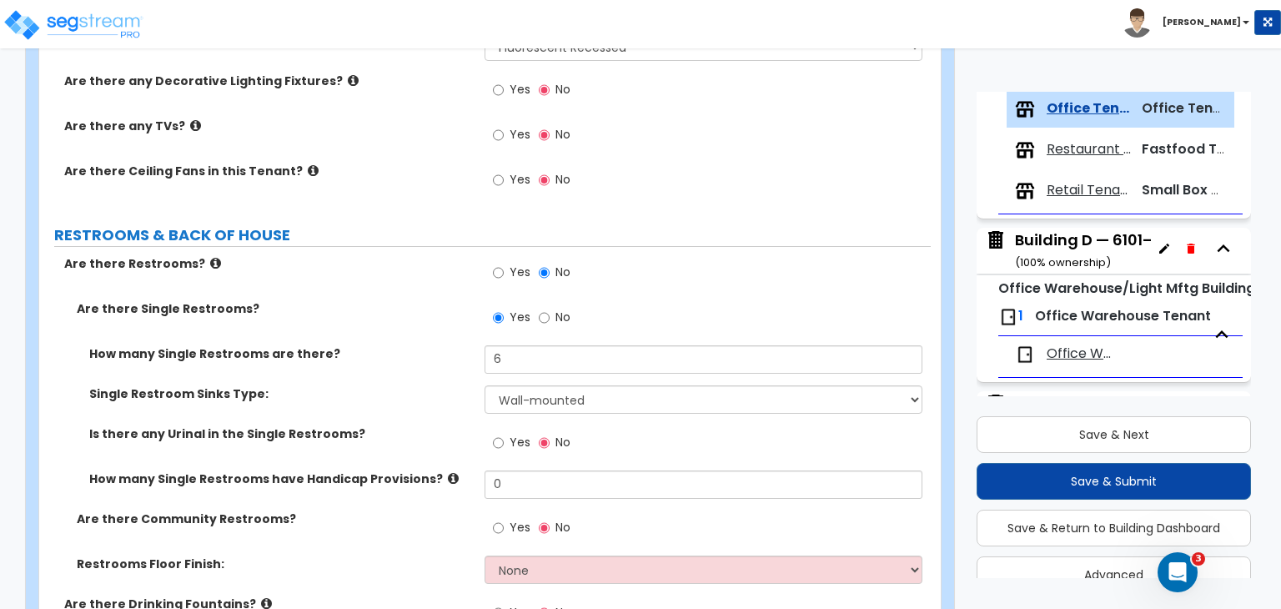
scroll to position [2088, 0]
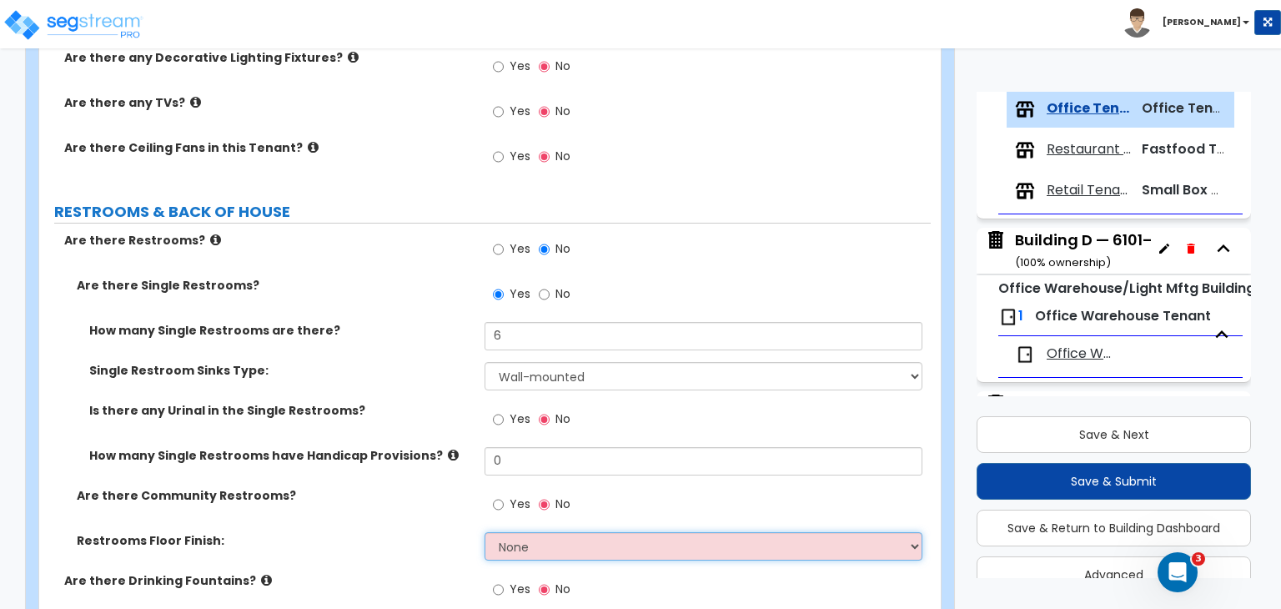
click at [501, 532] on select "None Tile Flooring Resilient Laminate Flooring VCT Flooring Sheet Vinyl Flooring" at bounding box center [703, 546] width 437 height 28
select select "1"
click at [485, 532] on select "None Tile Flooring Resilient Laminate Flooring VCT Flooring Sheet Vinyl Flooring" at bounding box center [703, 546] width 437 height 28
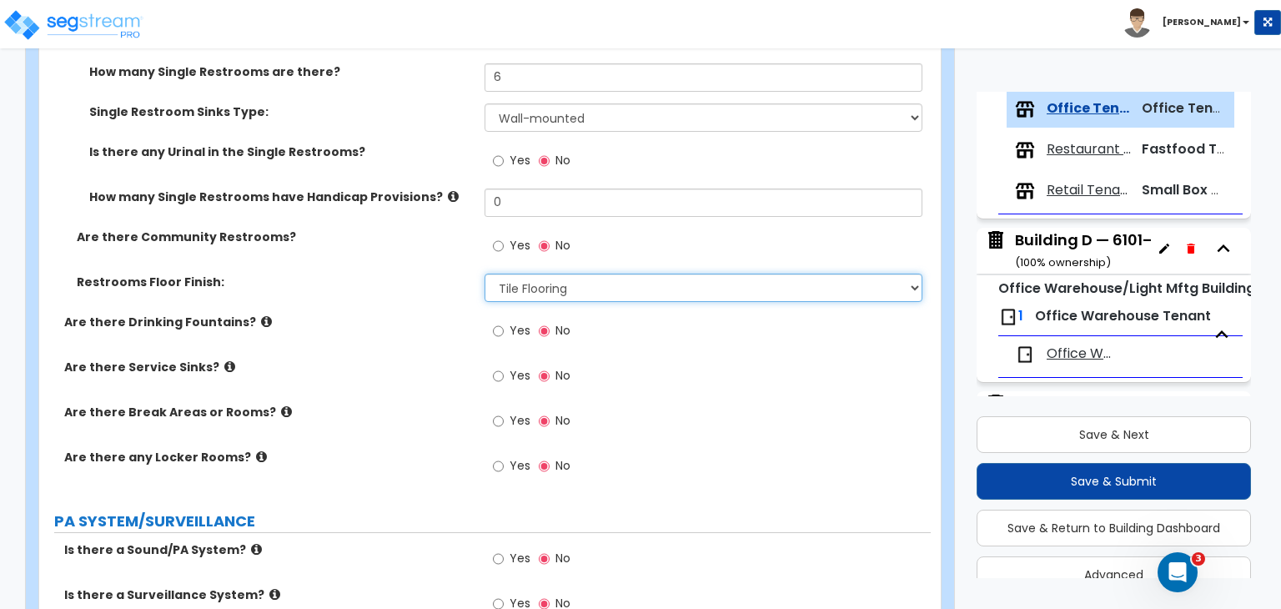
scroll to position [2355, 0]
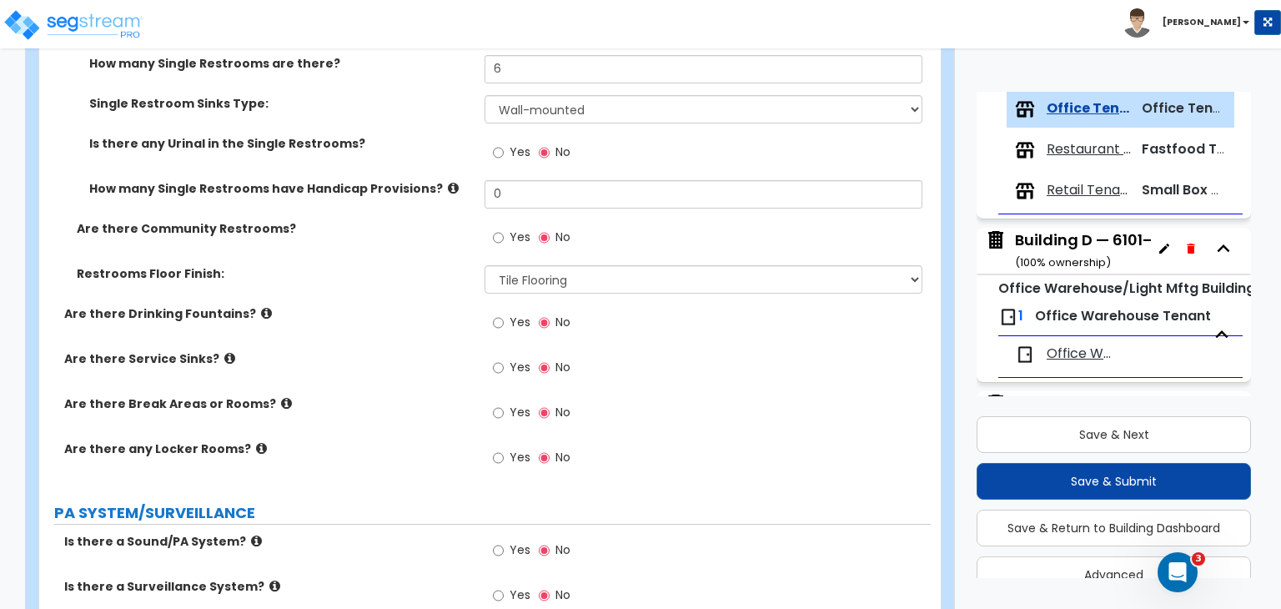
click at [449, 396] on div "Are there Break Areas or Rooms? Yes No" at bounding box center [485, 417] width 892 height 45
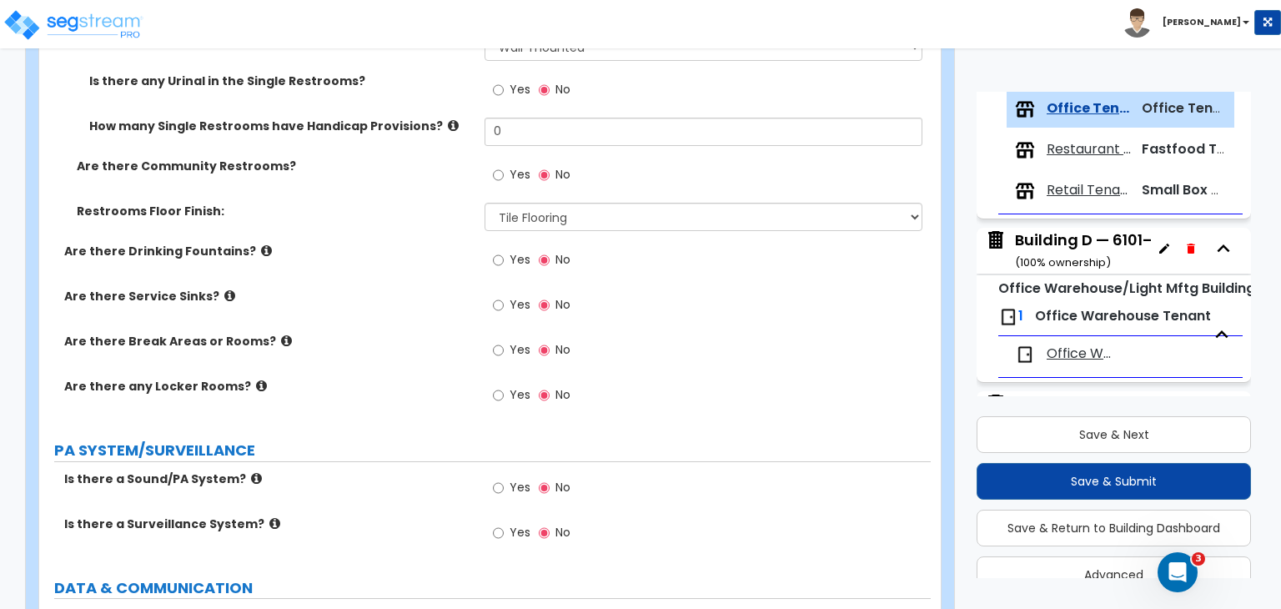
scroll to position [2417, 0]
click at [497, 342] on input "Yes" at bounding box center [498, 351] width 11 height 18
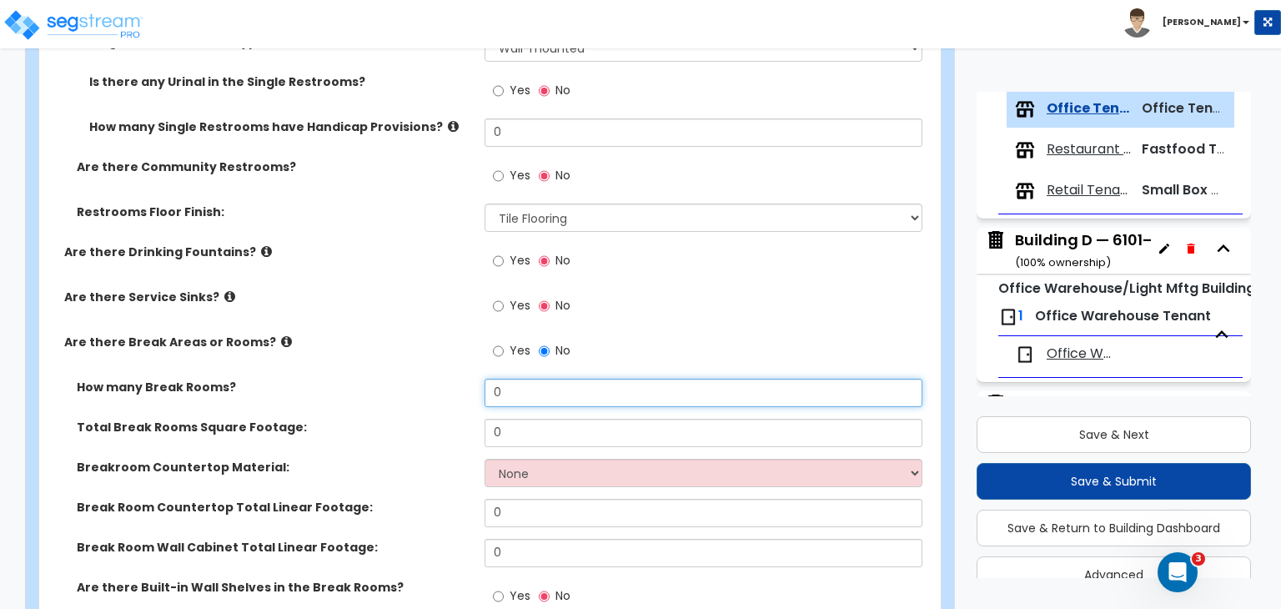
drag, startPoint x: 522, startPoint y: 365, endPoint x: 444, endPoint y: 368, distance: 78.4
click at [444, 379] on div "How many Break Rooms? 0" at bounding box center [485, 399] width 892 height 40
type input "5"
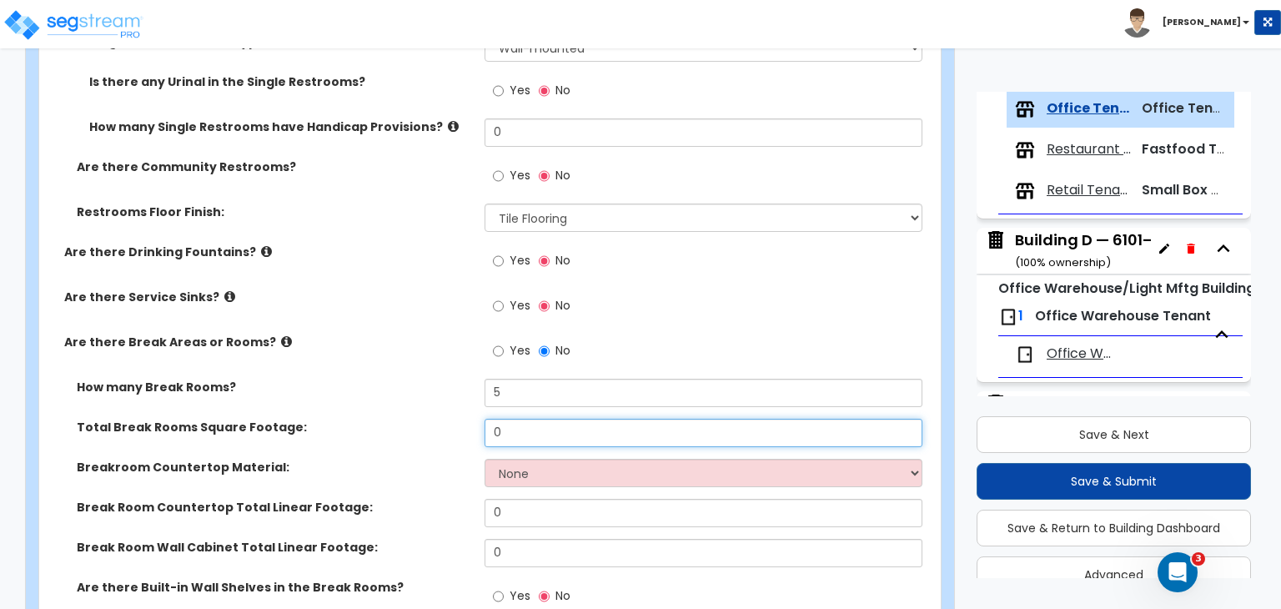
drag, startPoint x: 513, startPoint y: 417, endPoint x: 417, endPoint y: 423, distance: 96.1
click at [417, 423] on div "Total Break Rooms Square Footage: 0" at bounding box center [485, 439] width 892 height 40
type input "500"
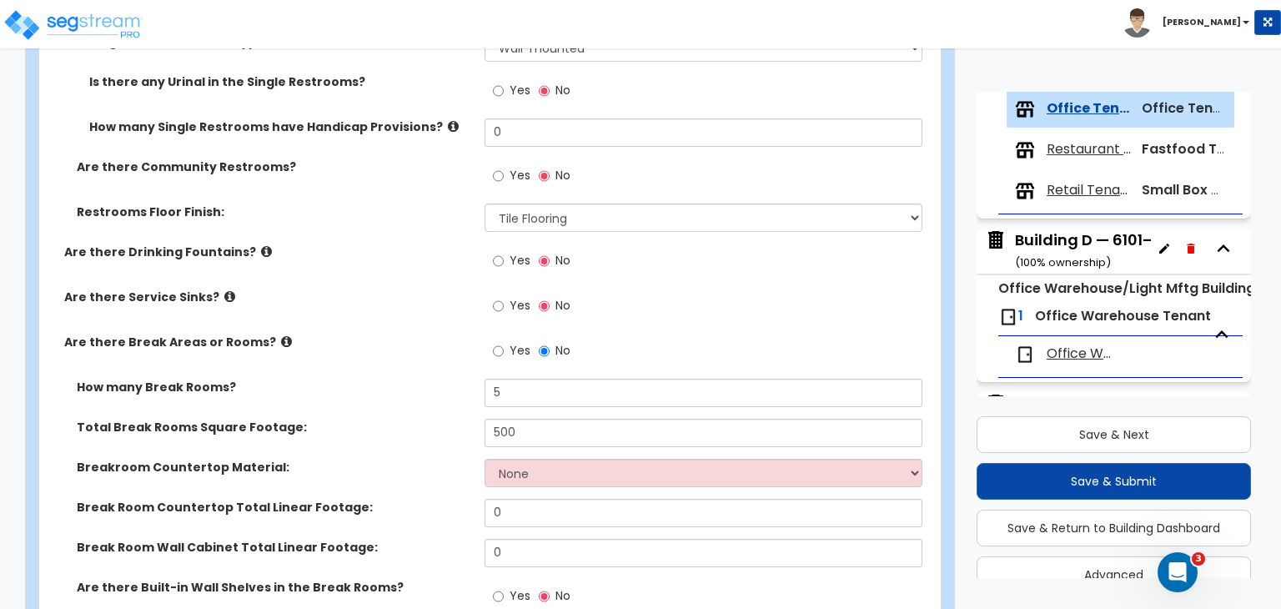
click at [417, 423] on div "Total Break Rooms Square Footage: 500" at bounding box center [485, 439] width 892 height 40
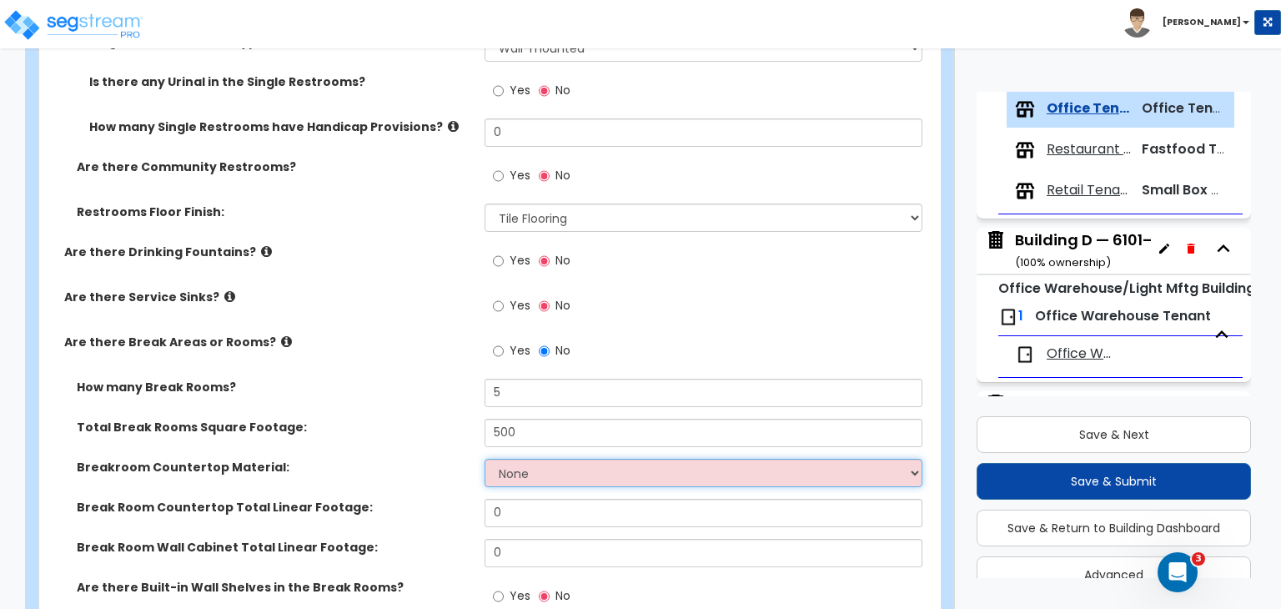
click at [515, 459] on select "None Plastic Laminate Solid Surface Stone Quartz Marble Tile Wood Stainless Ste…" at bounding box center [703, 473] width 437 height 28
select select "1"
click at [485, 459] on select "None Plastic Laminate Solid Surface Stone Quartz Marble Tile Wood Stainless Ste…" at bounding box center [703, 473] width 437 height 28
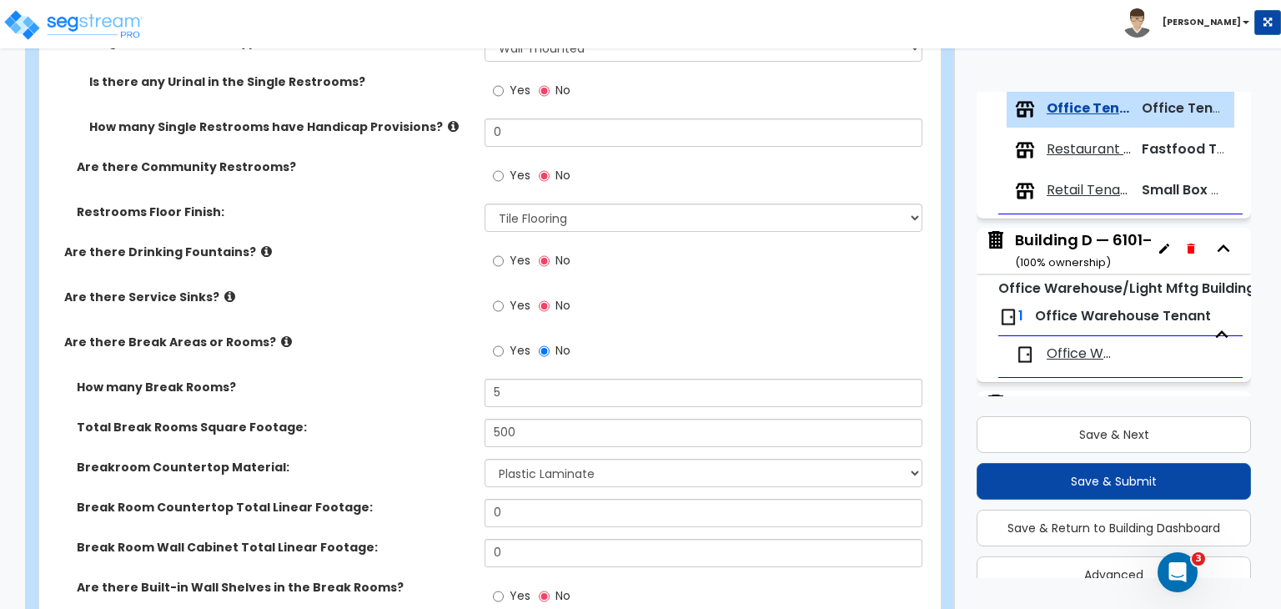
click at [460, 431] on div "Total Break Rooms Square Footage: 500" at bounding box center [485, 439] width 892 height 40
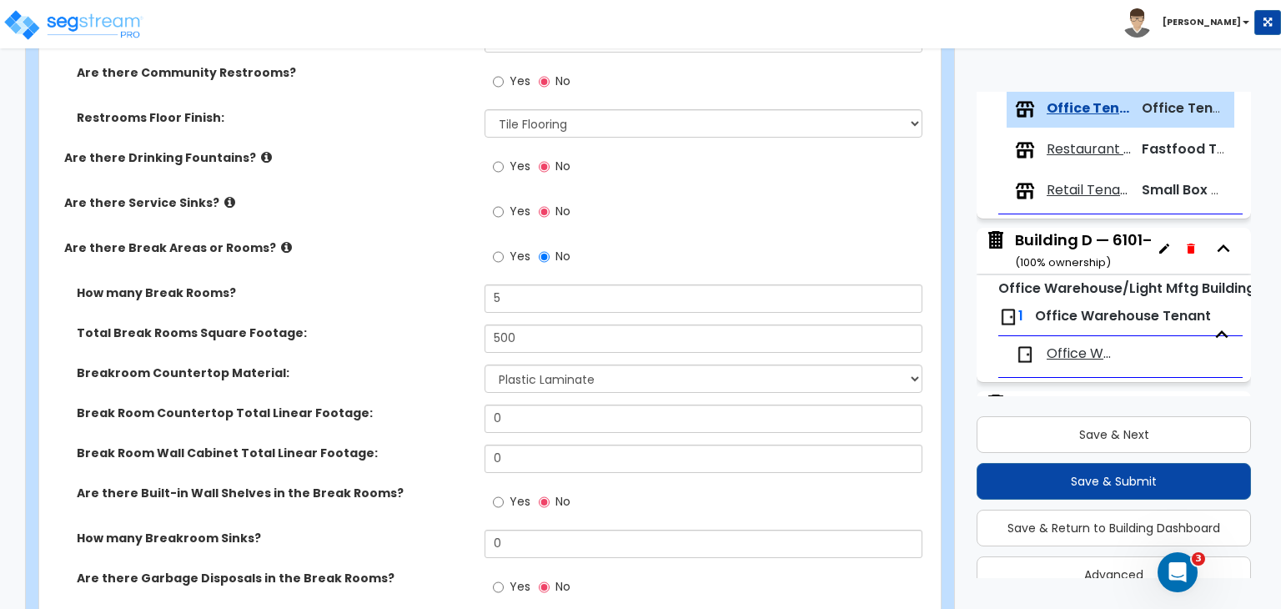
scroll to position [2510, 0]
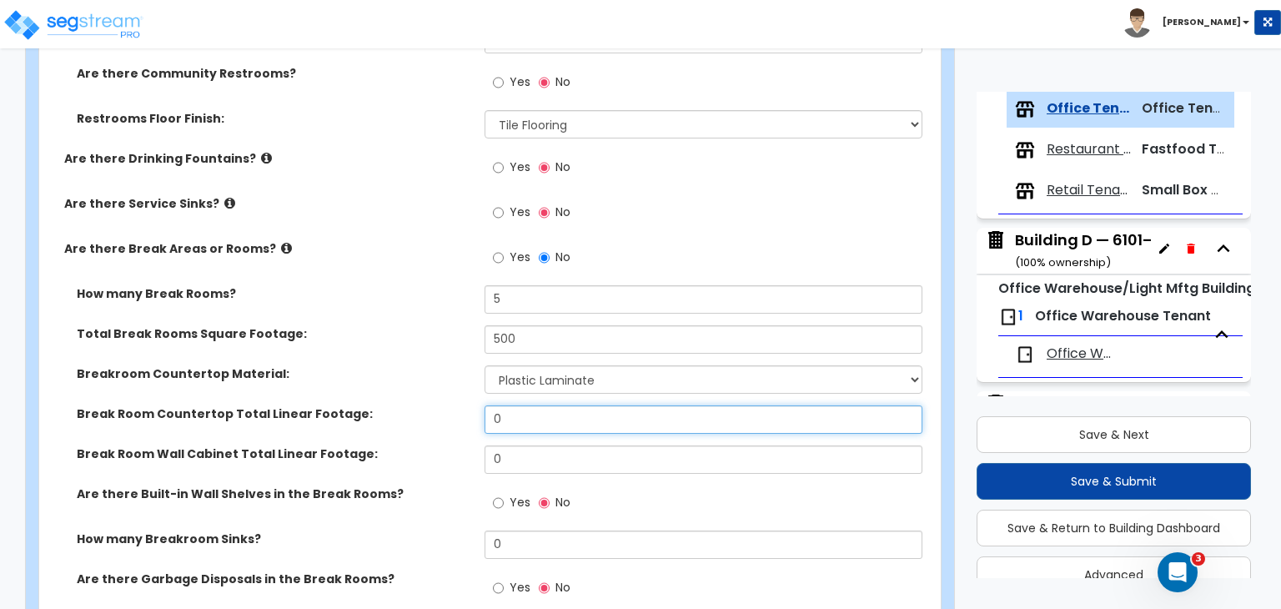
drag, startPoint x: 532, startPoint y: 398, endPoint x: 239, endPoint y: 372, distance: 293.9
click at [239, 372] on div "How many Break Rooms? 5 Total Break Rooms Square Footage: 500 Breakroom Counter…" at bounding box center [485, 581] width 866 height 592
type input "40"
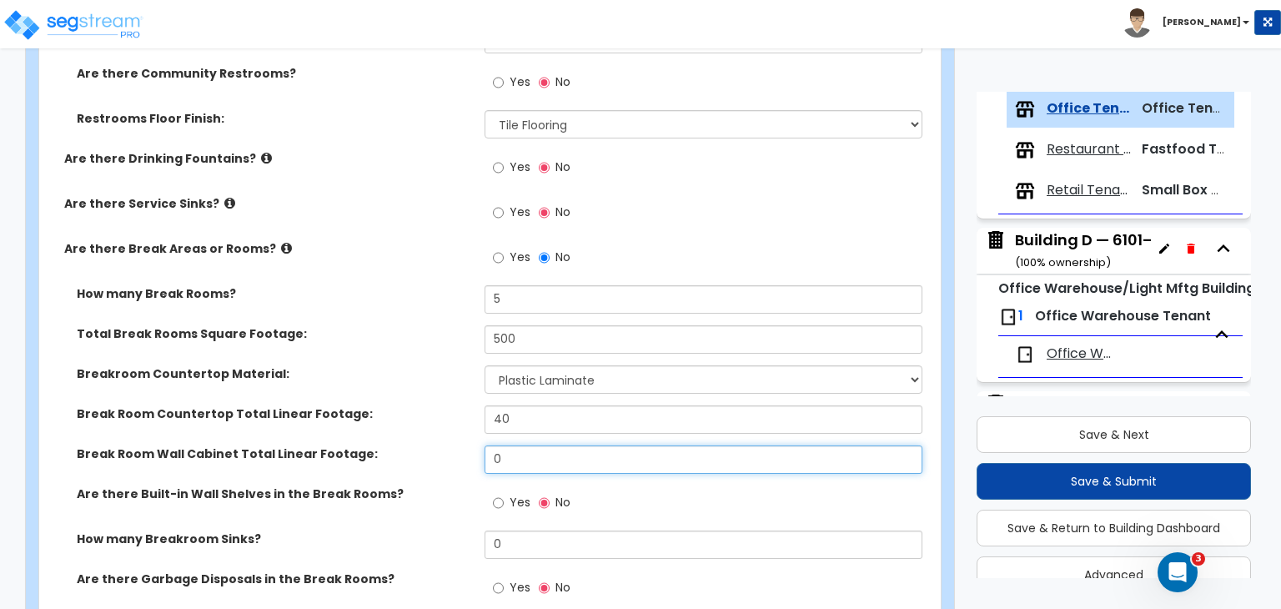
drag, startPoint x: 447, startPoint y: 439, endPoint x: 350, endPoint y: 438, distance: 96.7
click at [350, 445] on div "Break Room Wall Cabinet Total Linear Footage: 0" at bounding box center [485, 465] width 892 height 40
type input "30"
click at [428, 445] on label "Break Room Wall Cabinet Total Linear Footage:" at bounding box center [274, 453] width 395 height 17
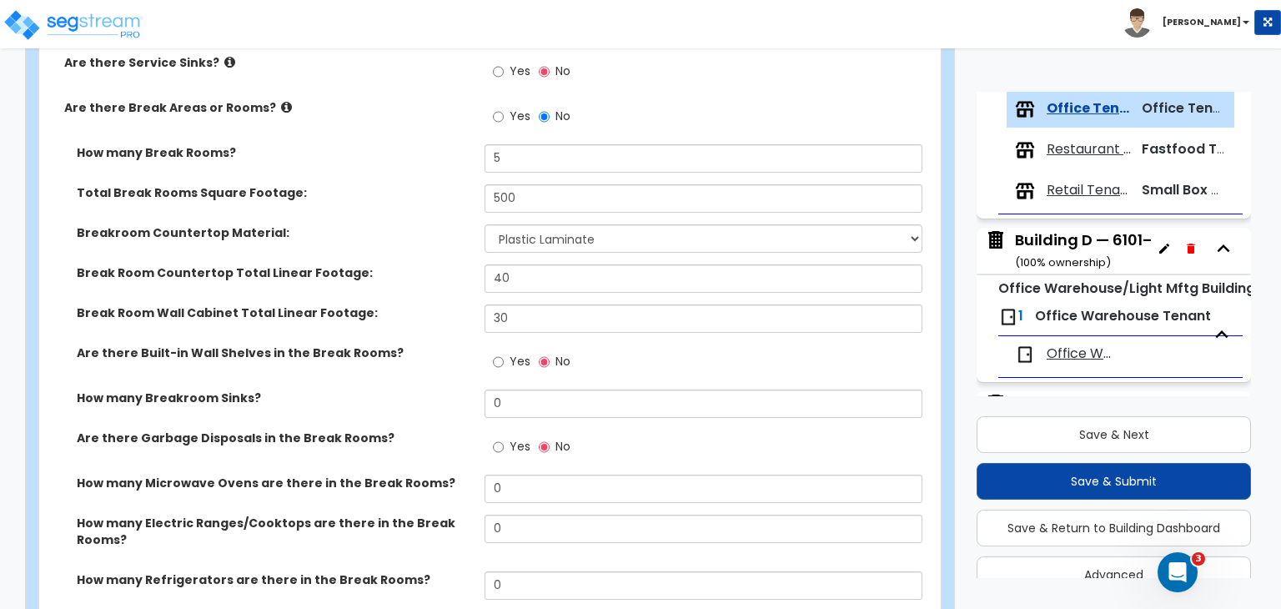
scroll to position [2652, 0]
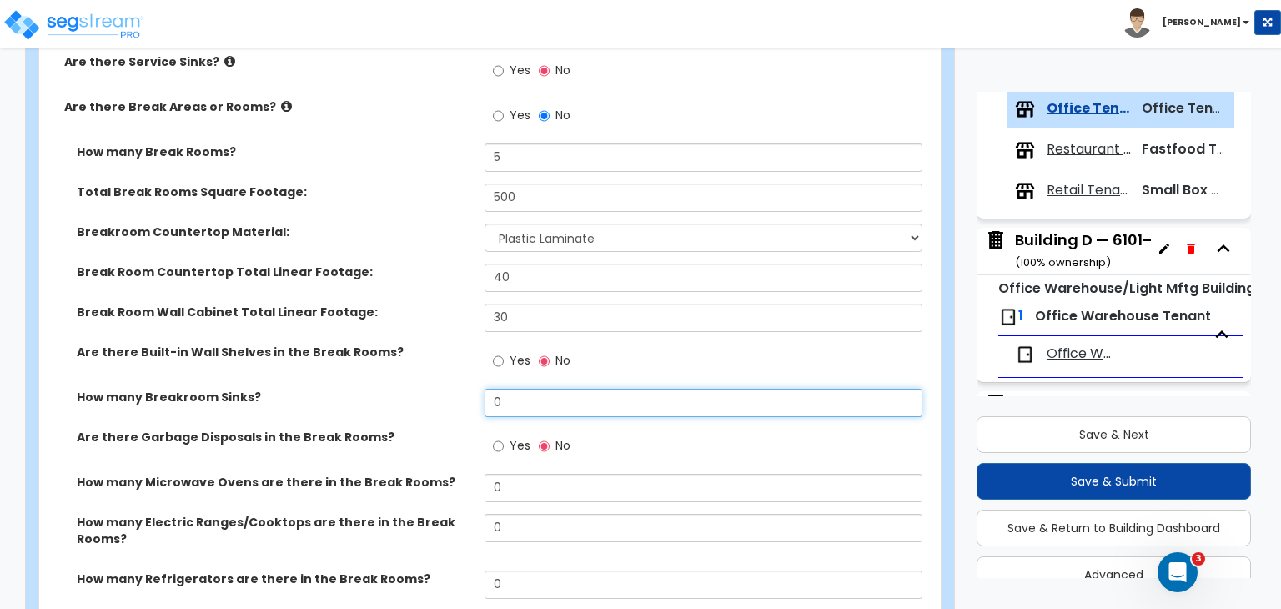
drag, startPoint x: 524, startPoint y: 380, endPoint x: 433, endPoint y: 384, distance: 91.0
click at [433, 389] on div "How many Breakroom Sinks? 0" at bounding box center [485, 409] width 892 height 40
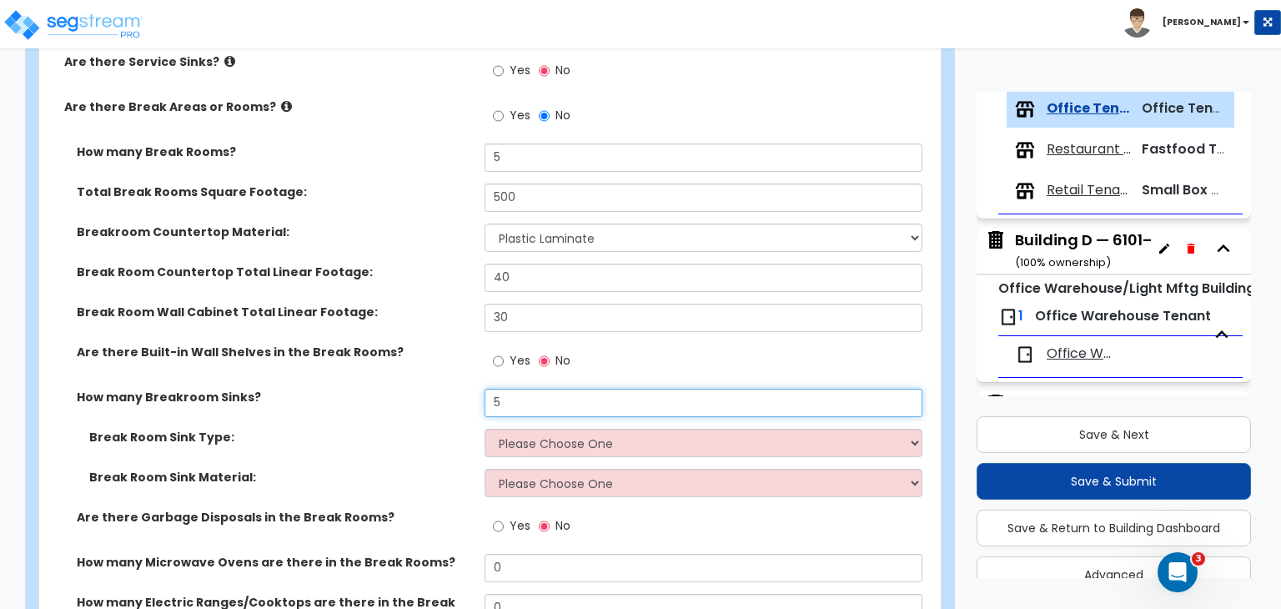
type input "5"
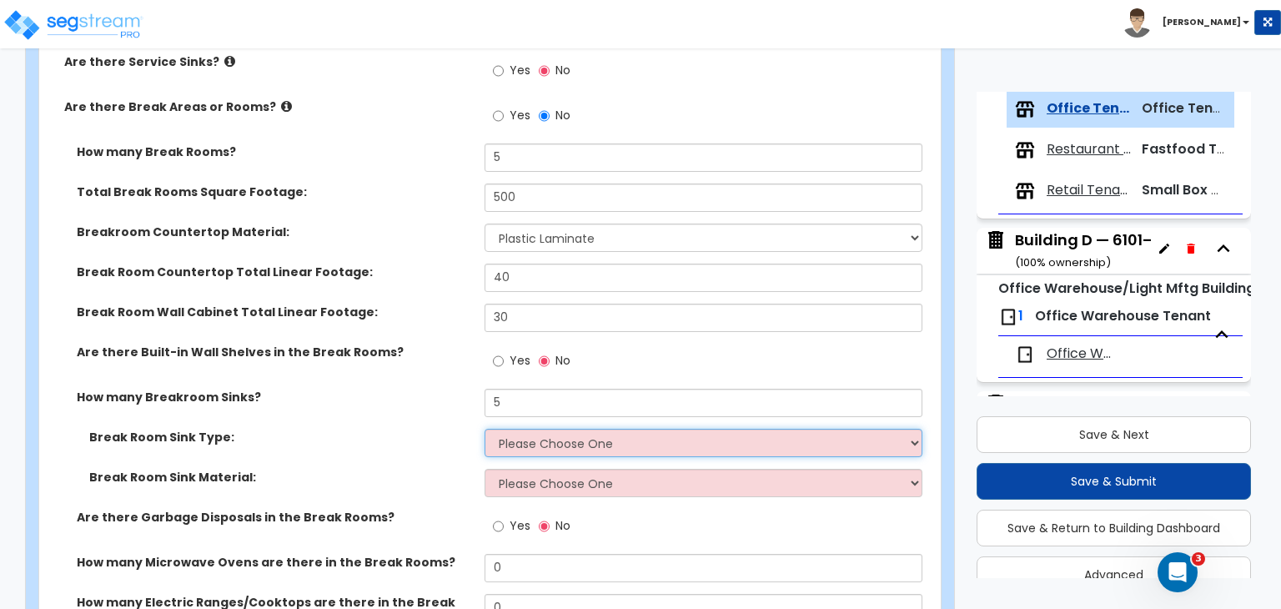
click at [505, 429] on select "Please Choose One Single Sink Double Sink" at bounding box center [703, 443] width 437 height 28
select select "1"
click at [485, 429] on select "Please Choose One Single Sink Double Sink" at bounding box center [703, 443] width 437 height 28
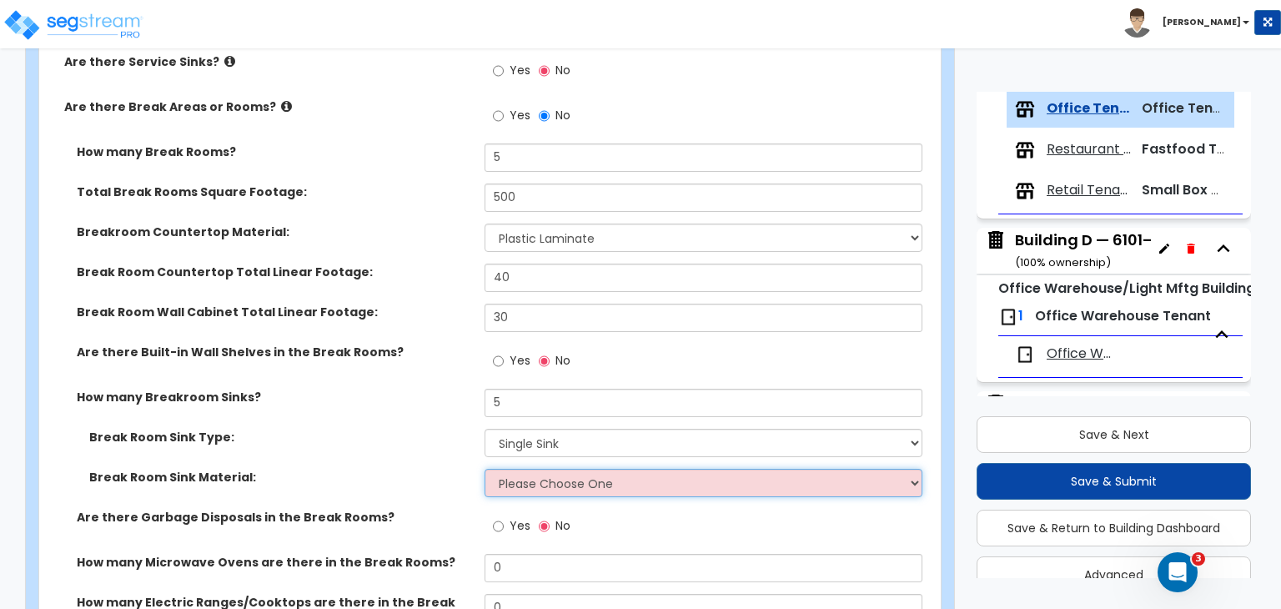
click at [524, 469] on select "Please Choose One Stainless Steel Porcelain Enamel Cast Iron" at bounding box center [703, 483] width 437 height 28
select select "1"
click at [485, 469] on select "Please Choose One Stainless Steel Porcelain Enamel Cast Iron" at bounding box center [703, 483] width 437 height 28
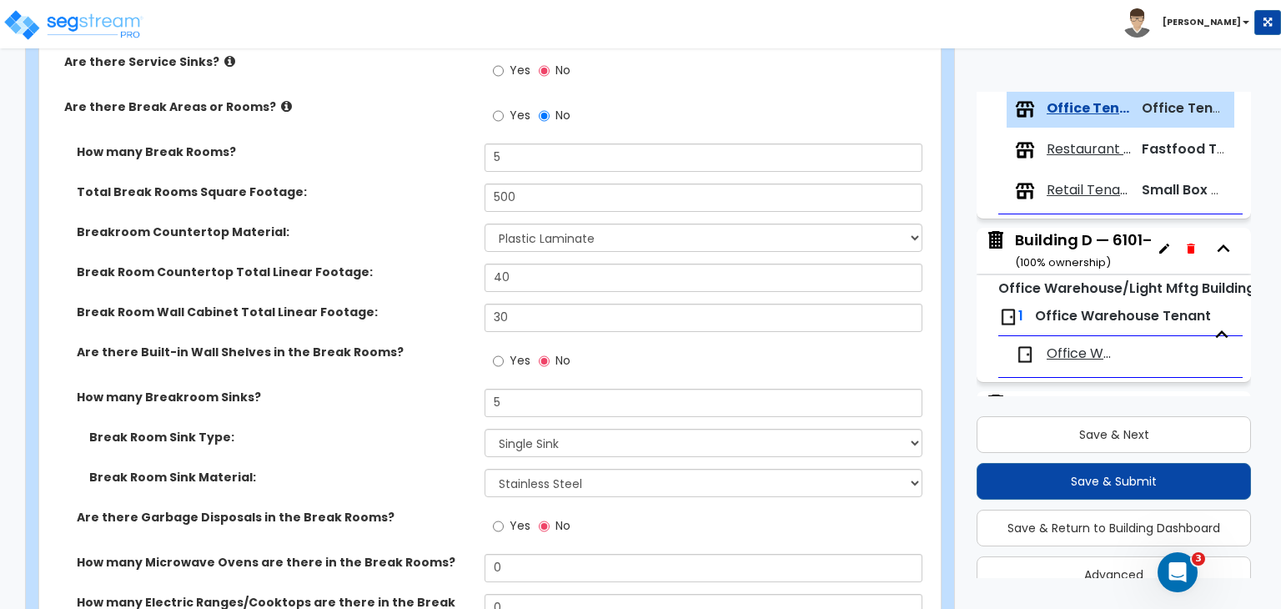
click at [427, 469] on label "Break Room Sink Material:" at bounding box center [280, 477] width 383 height 17
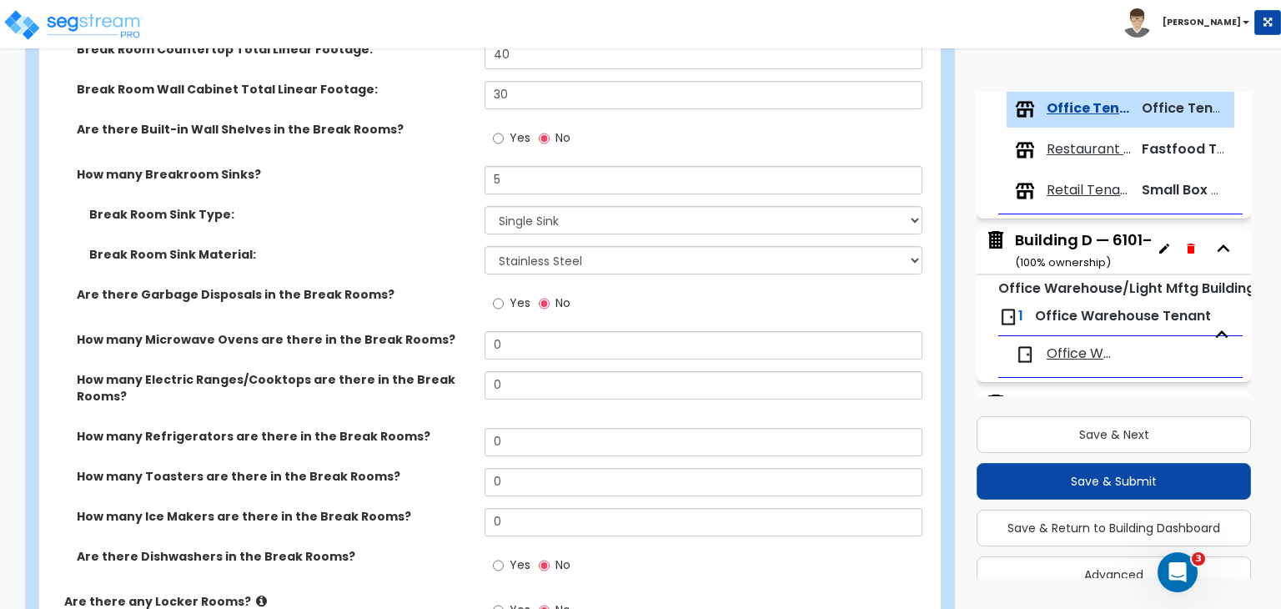
scroll to position [2896, 0]
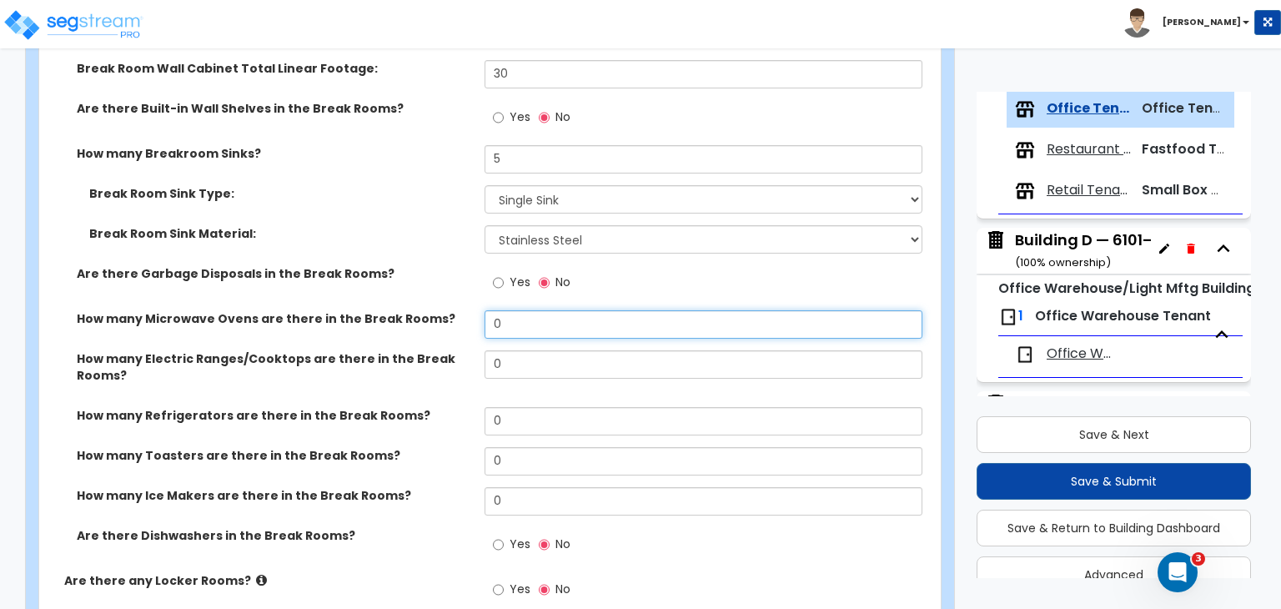
drag, startPoint x: 519, startPoint y: 313, endPoint x: 407, endPoint y: 311, distance: 111.8
click at [407, 311] on div "How many Microwave Ovens are there in the Break Rooms? 0" at bounding box center [485, 330] width 892 height 40
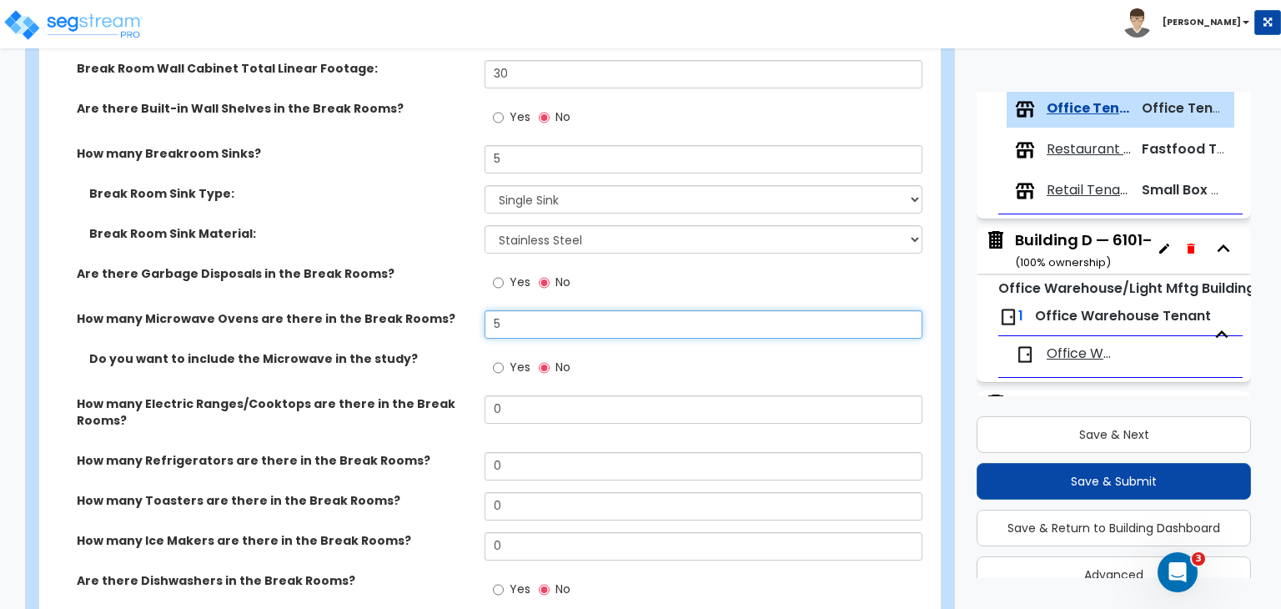
type input "5"
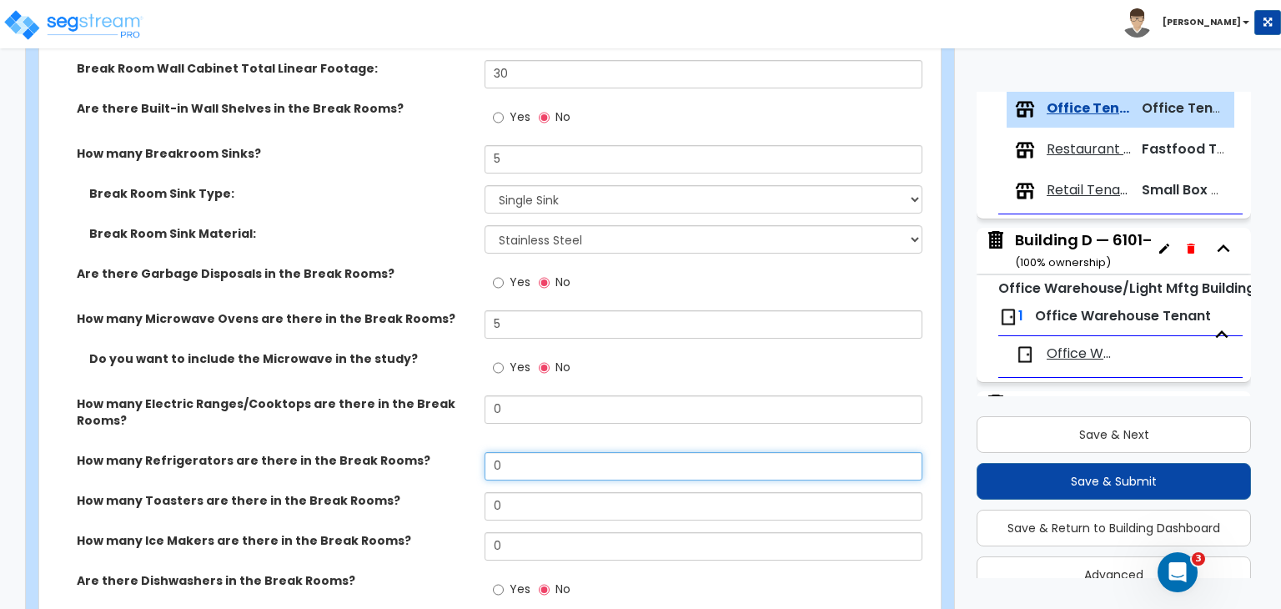
drag, startPoint x: 520, startPoint y: 440, endPoint x: 424, endPoint y: 460, distance: 98.6
click at [424, 460] on div "How many Refrigerators are there in the Break Rooms? 0" at bounding box center [485, 472] width 892 height 40
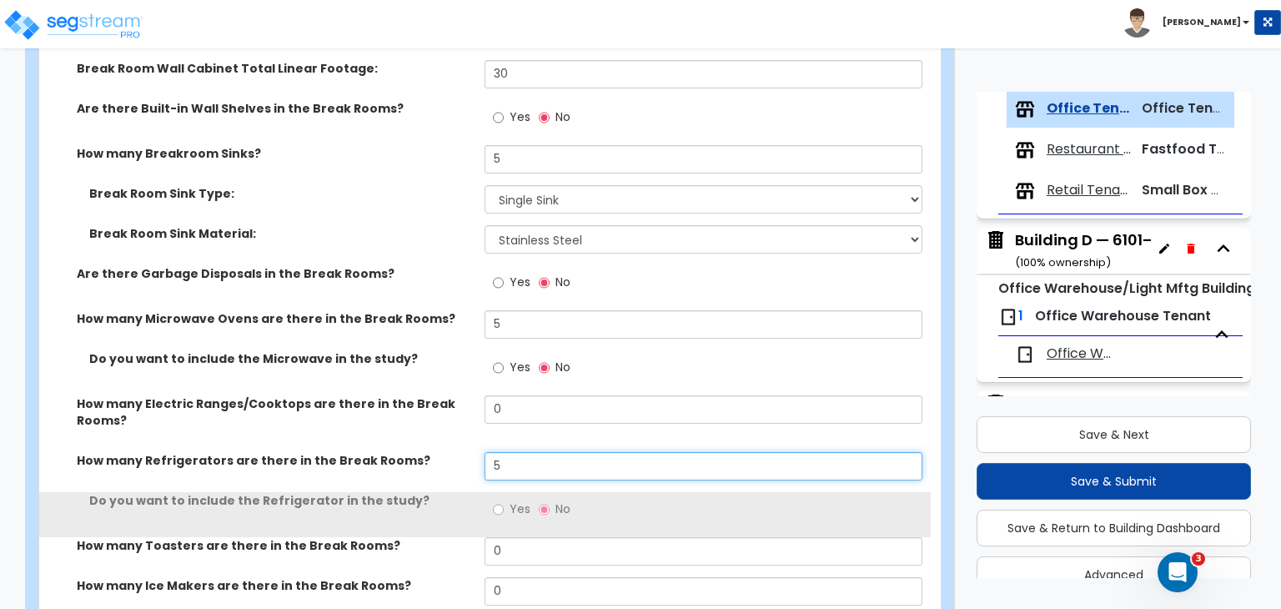
type input "5"
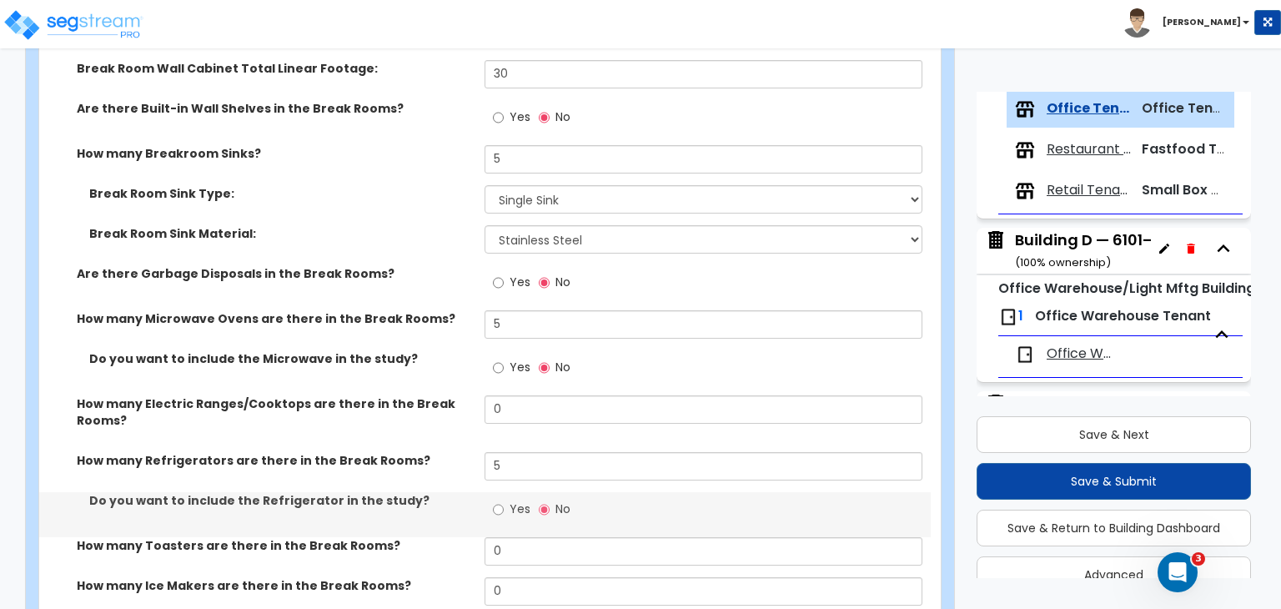
click at [424, 460] on div "How many Refrigerators are there in the Break Rooms? 5" at bounding box center [485, 472] width 892 height 40
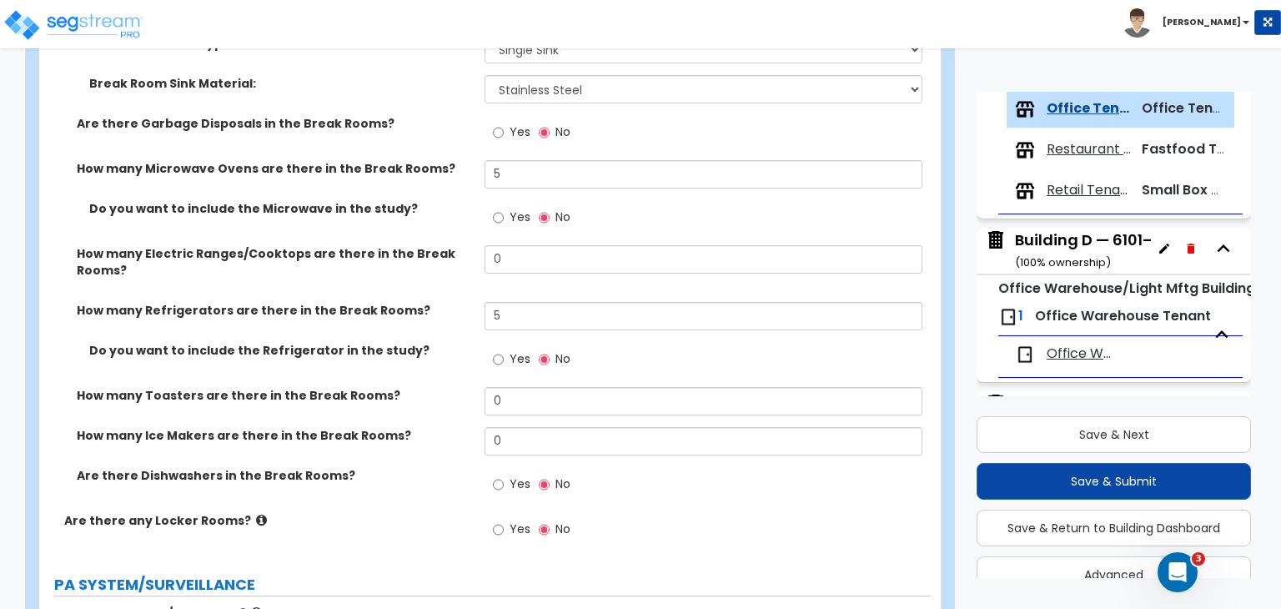
scroll to position [3042, 0]
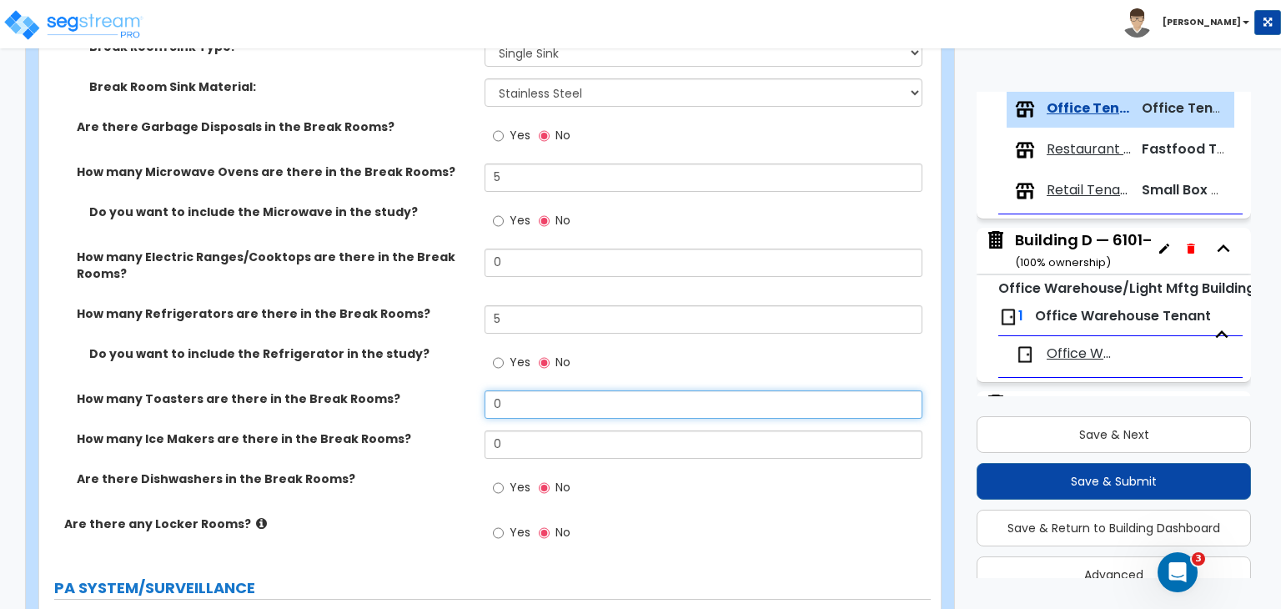
drag, startPoint x: 514, startPoint y: 383, endPoint x: 440, endPoint y: 384, distance: 74.2
click at [440, 390] on div "How many Toasters are there in the Break Rooms? 0" at bounding box center [485, 410] width 892 height 40
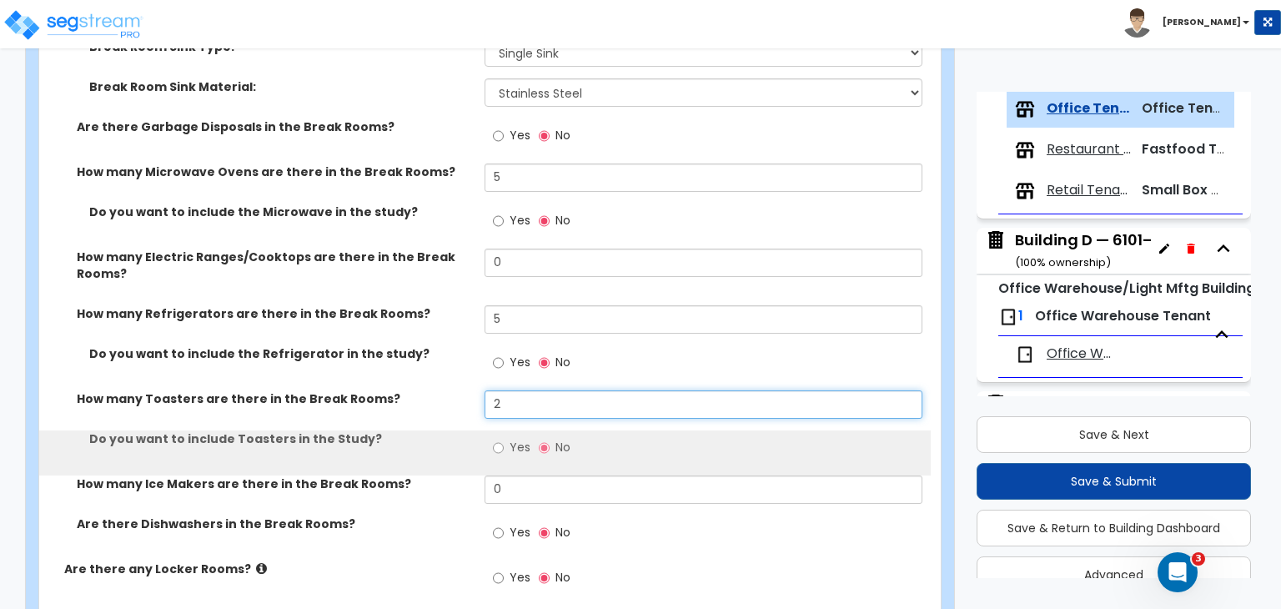
type input "2"
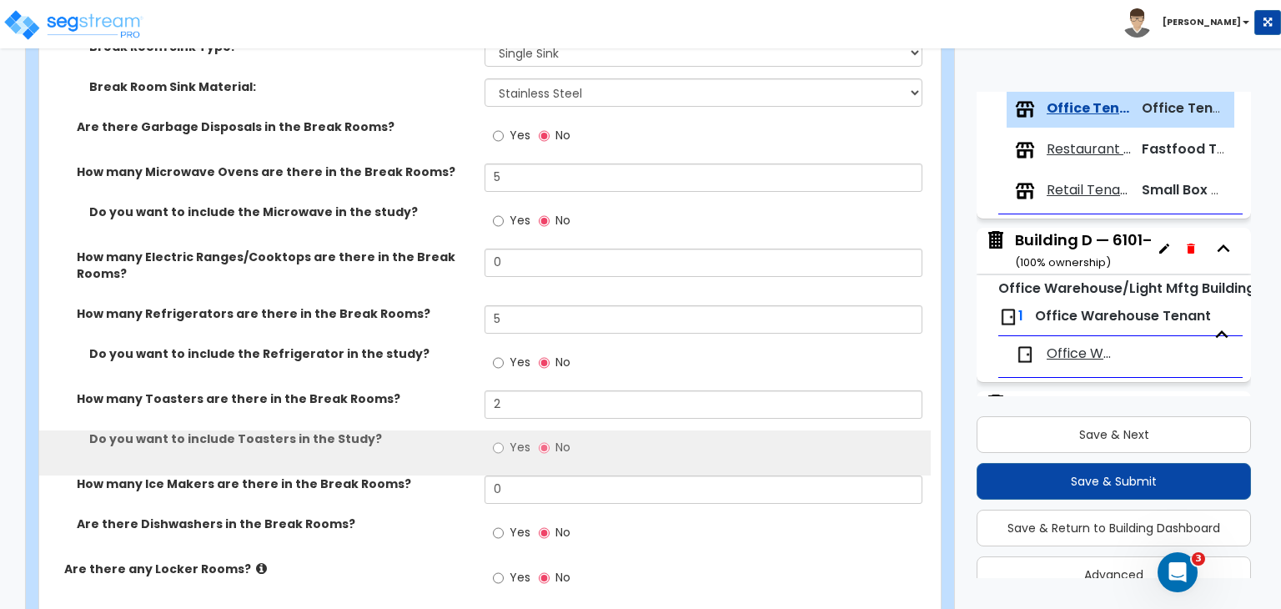
click at [440, 390] on label "How many Toasters are there in the Break Rooms?" at bounding box center [274, 398] width 395 height 17
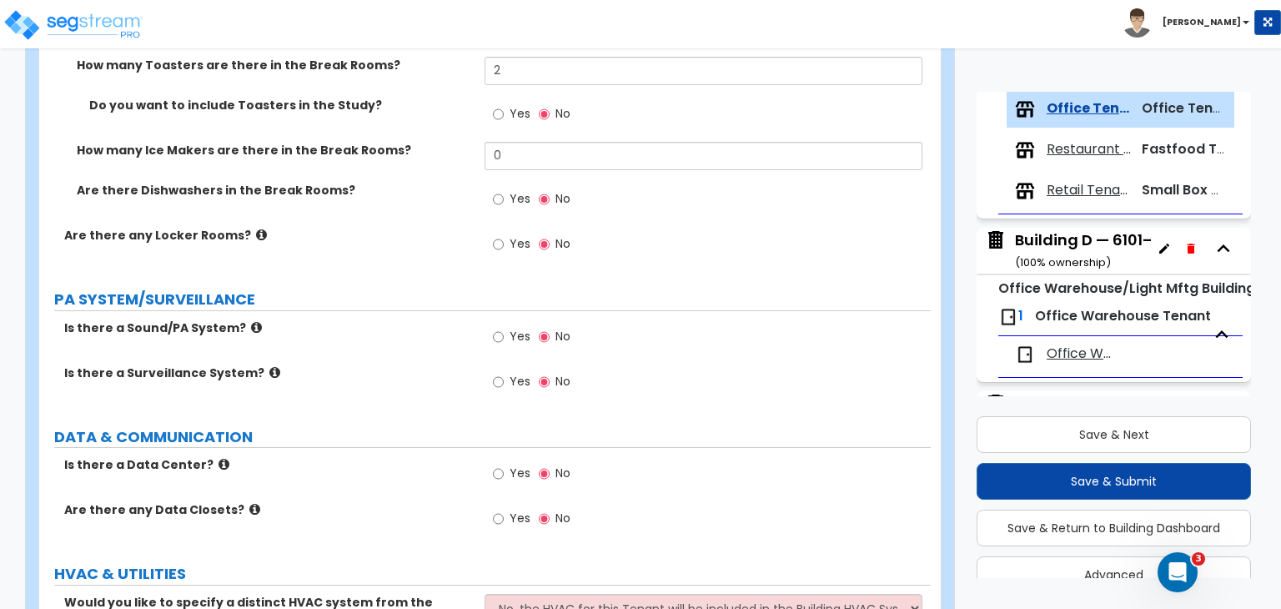
scroll to position [3389, 0]
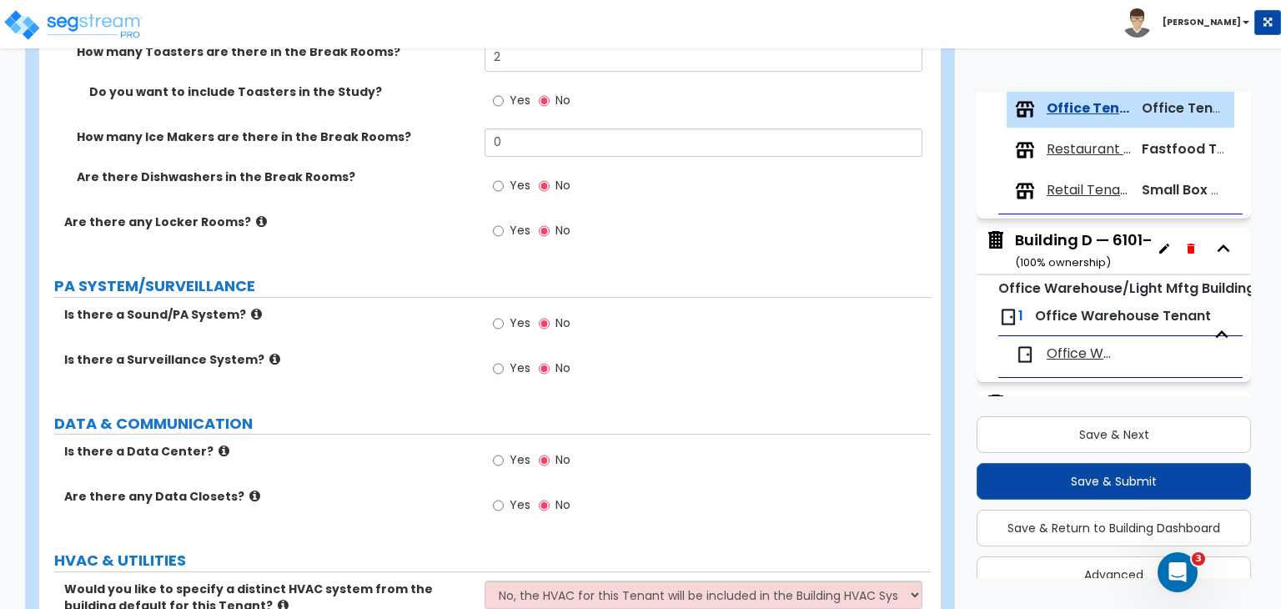
click at [457, 351] on div "Is there a Surveillance System? Yes No" at bounding box center [485, 373] width 892 height 45
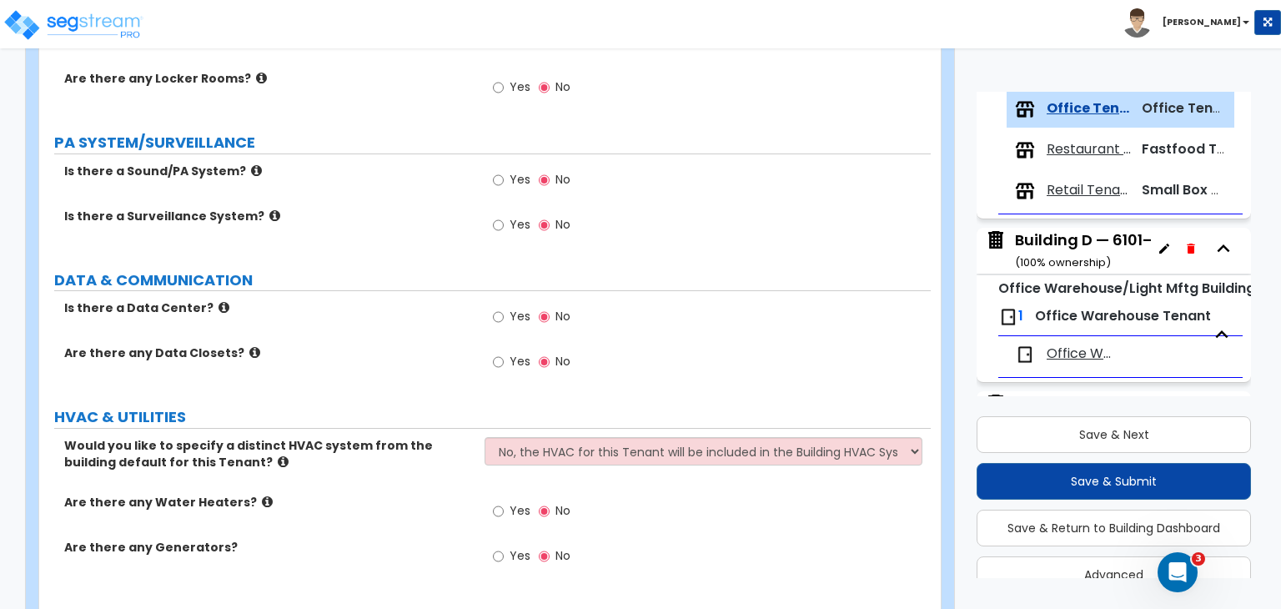
scroll to position [3565, 0]
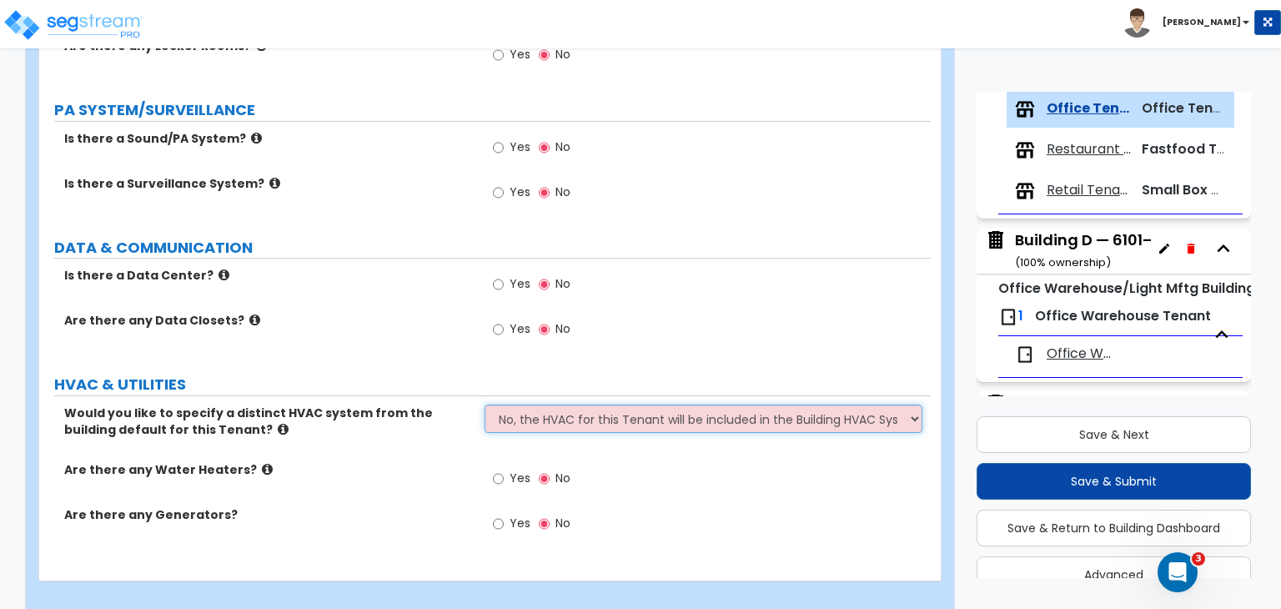
click at [558, 404] on select "No, the HVAC for this Tenant will be included in the Building HVAC System Yes, …" at bounding box center [703, 418] width 437 height 28
click at [485, 404] on select "No, the HVAC for this Tenant will be included in the Building HVAC System Yes, …" at bounding box center [703, 418] width 437 height 28
click at [573, 404] on select "No, the HVAC for this Tenant will be included in the Building HVAC System Yes, …" at bounding box center [703, 418] width 437 height 28
select select "1"
click at [485, 404] on select "No, the HVAC for this Tenant will be included in the Building HVAC System Yes, …" at bounding box center [703, 418] width 437 height 28
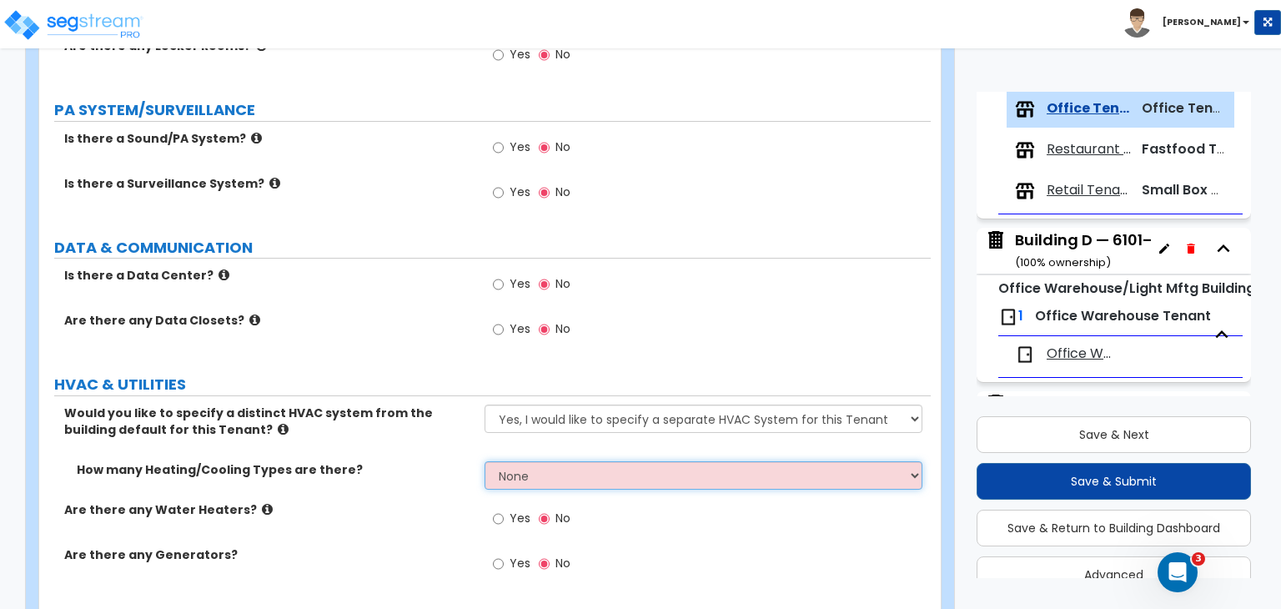
click at [565, 461] on select "None 1 2 3" at bounding box center [703, 475] width 437 height 28
select select "1"
click at [485, 461] on select "None 1 2 3" at bounding box center [703, 475] width 437 height 28
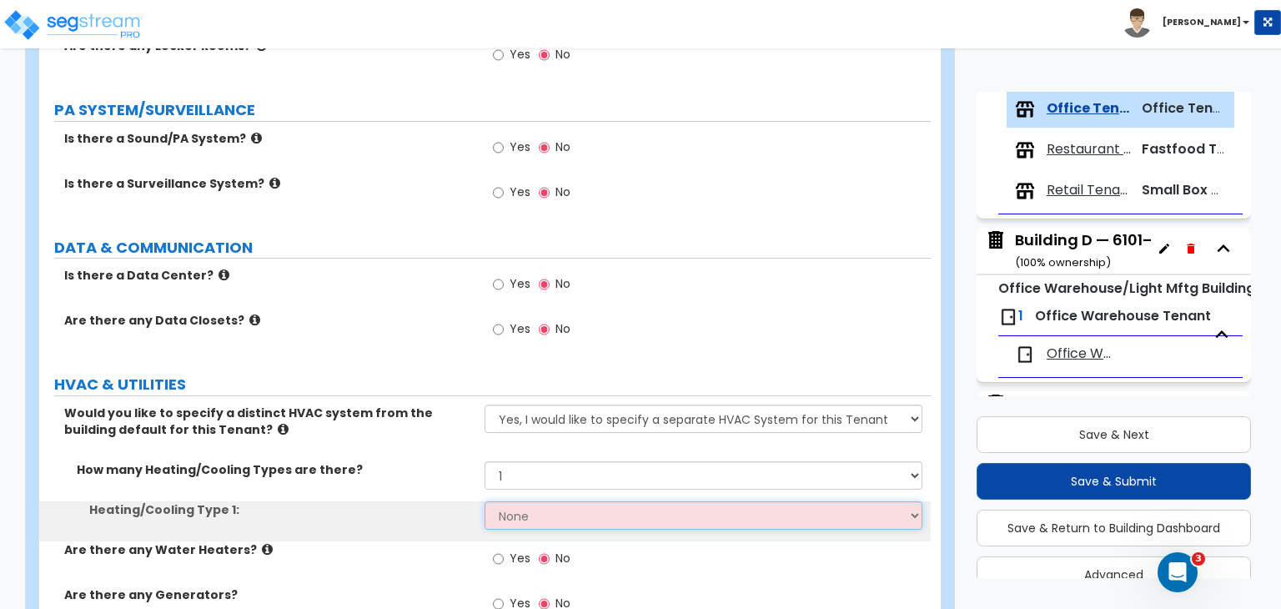
click at [569, 501] on select "None Heat Only Centralized Heating & Cooling Thru Wall Air Conditioners Mini Sp…" at bounding box center [703, 515] width 437 height 28
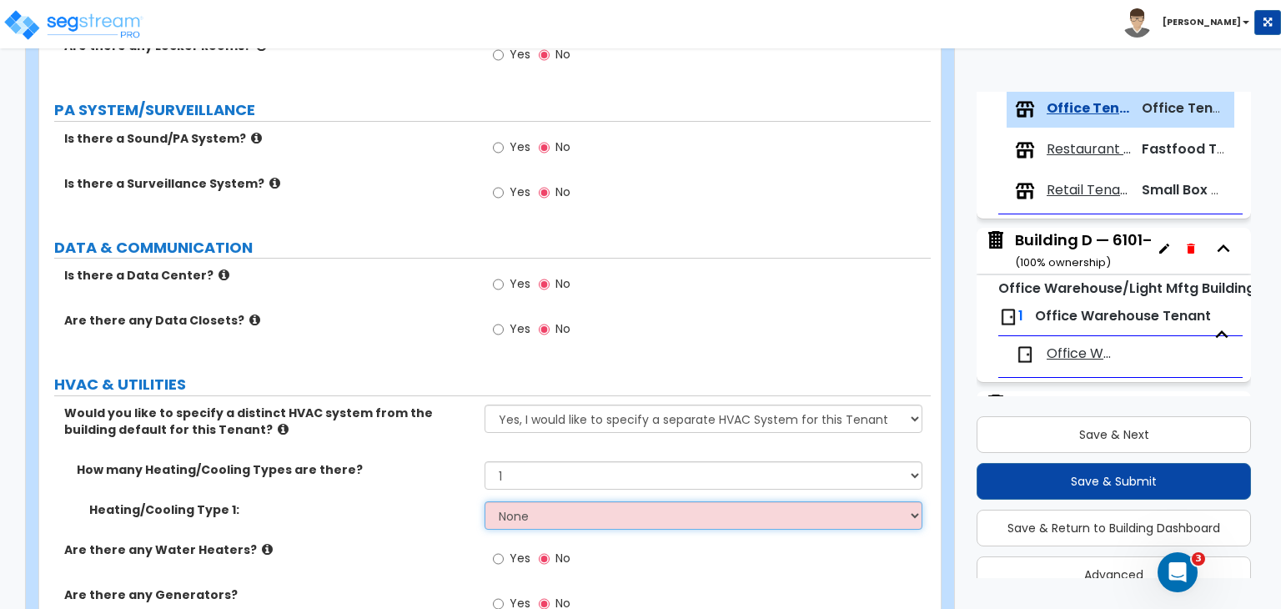
select select "2"
click at [485, 501] on select "None Heat Only Centralized Heating & Cooling Thru Wall Air Conditioners Mini Sp…" at bounding box center [703, 515] width 437 height 28
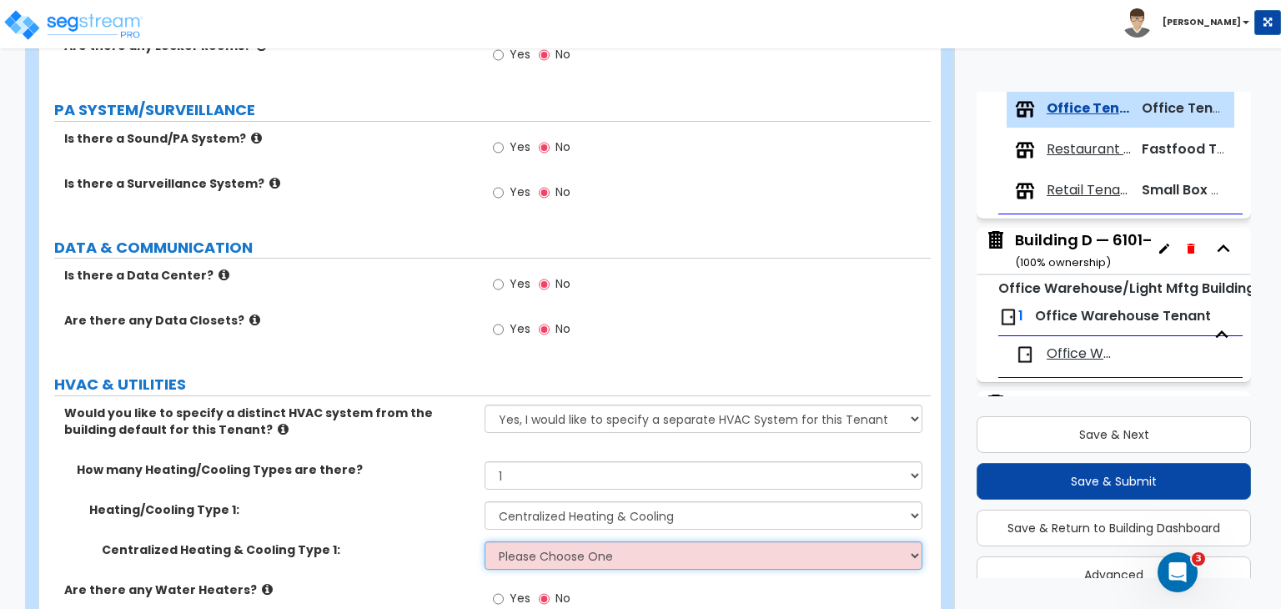
click at [545, 541] on select "Please Choose One Rooftop Unit Furnace-Condenser Forced Air Split Heating/Cooli…" at bounding box center [703, 555] width 437 height 28
select select "1"
click at [485, 541] on select "Please Choose One Rooftop Unit Furnace-Condenser Forced Air Split Heating/Cooli…" at bounding box center [703, 555] width 437 height 28
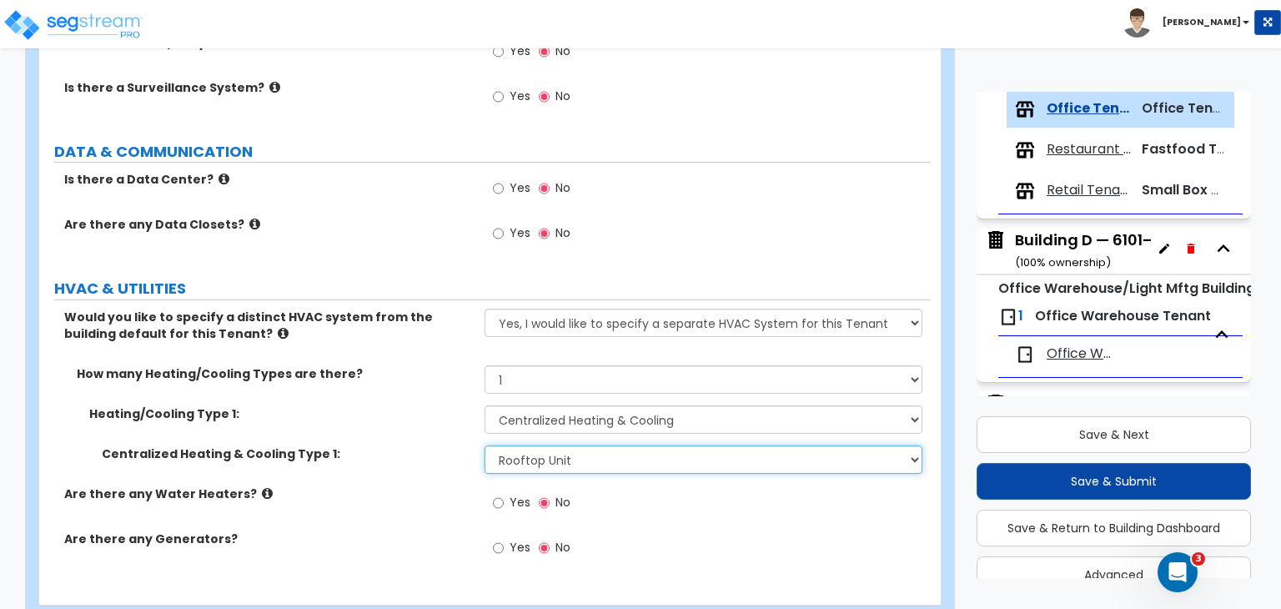
scroll to position [3663, 0]
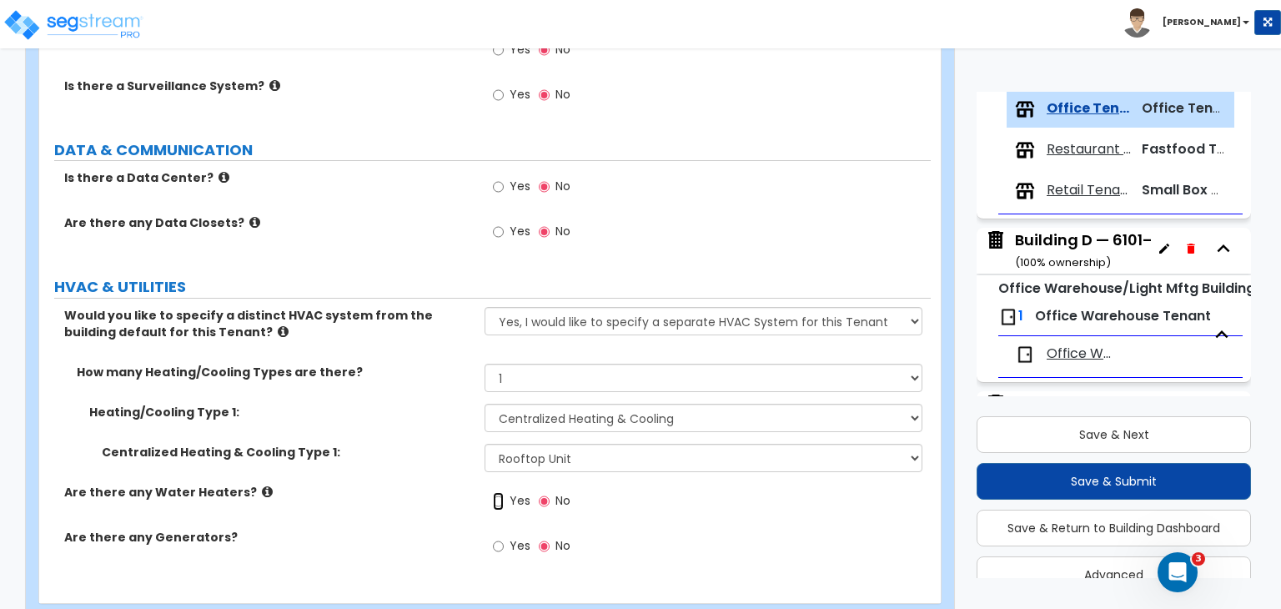
click at [495, 492] on input "Yes" at bounding box center [498, 501] width 11 height 18
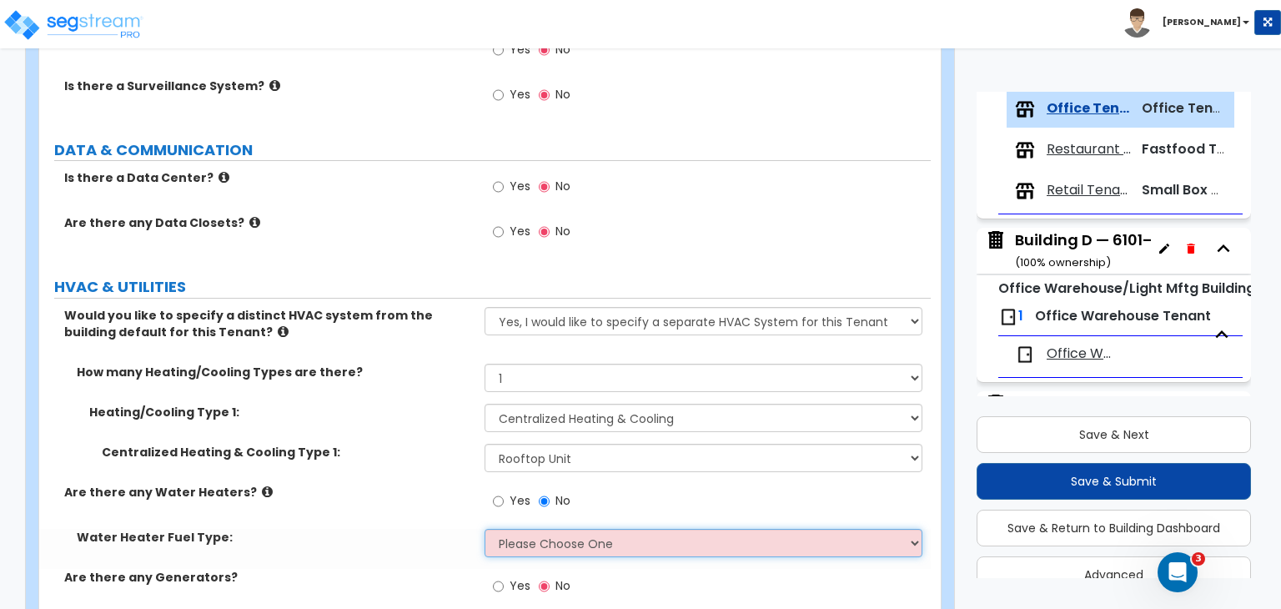
click at [512, 529] on select "Please Choose One Gas Electric" at bounding box center [703, 543] width 437 height 28
select select "2"
click at [485, 529] on select "Please Choose One Gas Electric" at bounding box center [703, 543] width 437 height 28
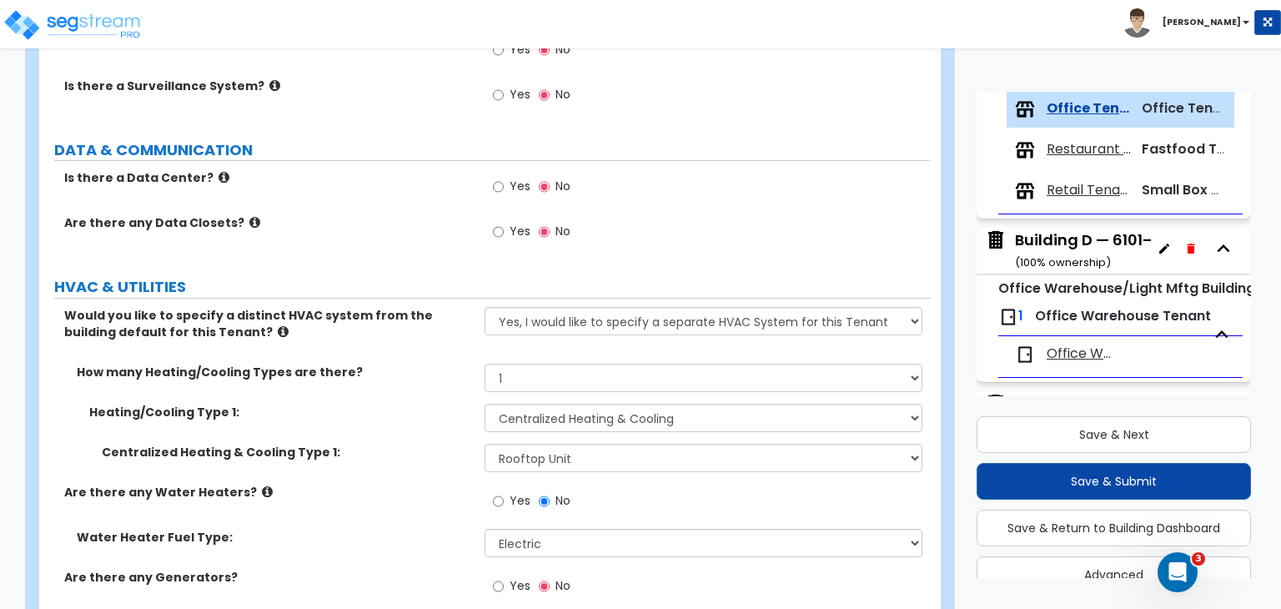
click at [411, 499] on div "Are there any Water Heaters? Yes No" at bounding box center [485, 506] width 892 height 45
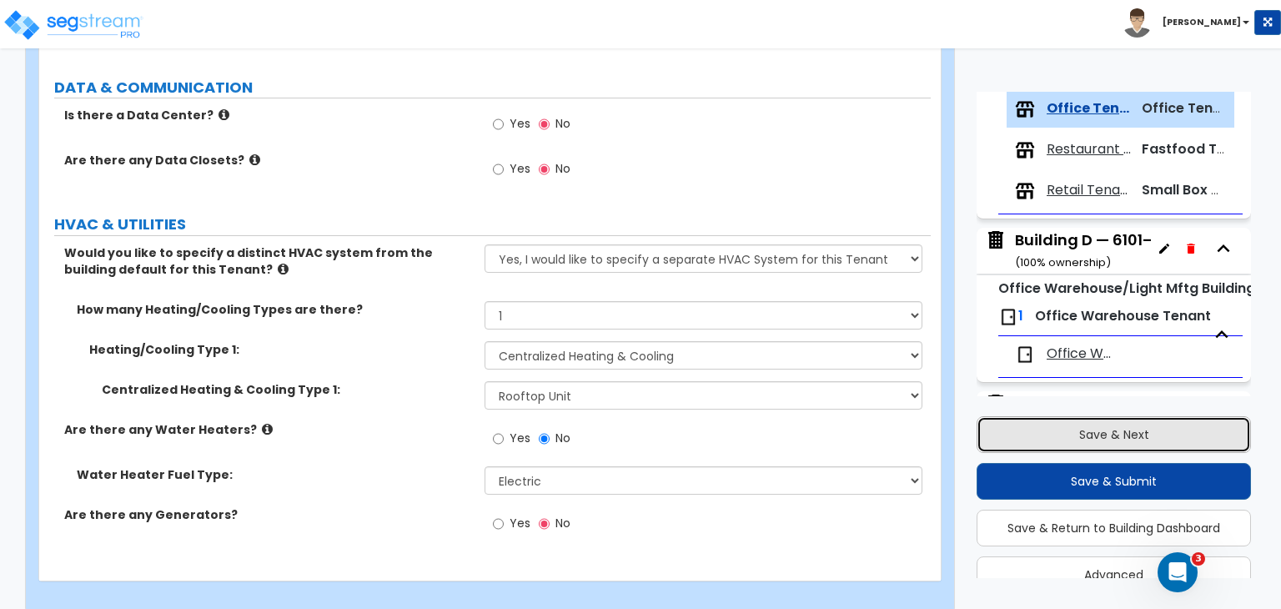
click at [1057, 428] on button "Save & Next" at bounding box center [1114, 434] width 274 height 37
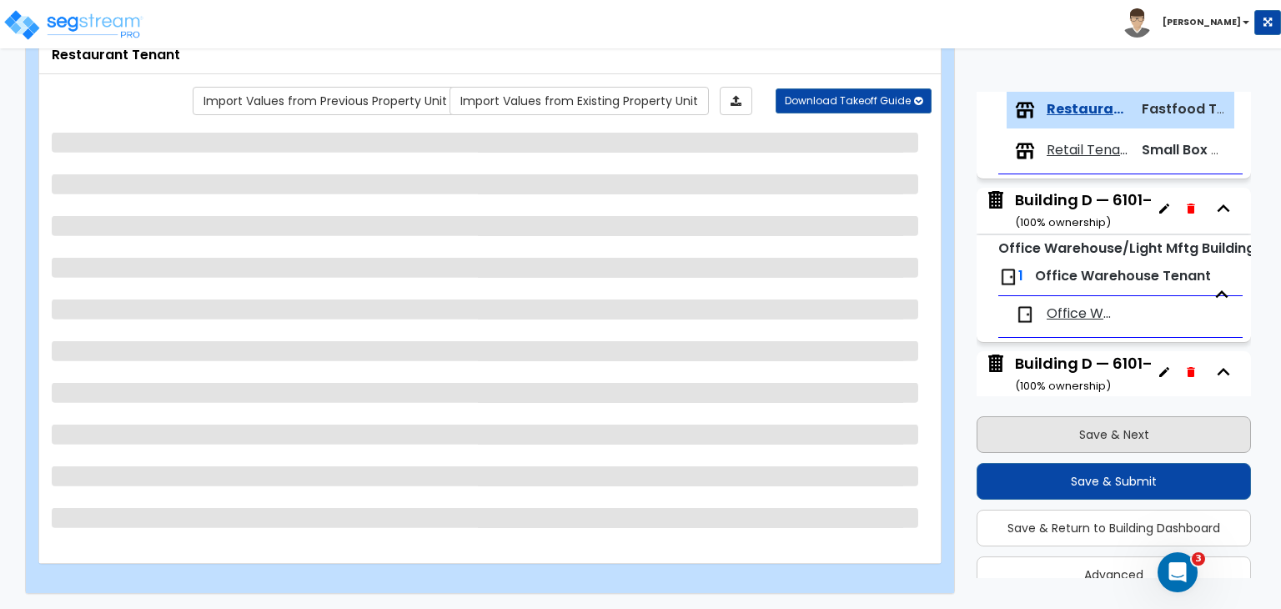
scroll to position [789, 0]
